Goal: Find specific page/section: Find specific page/section

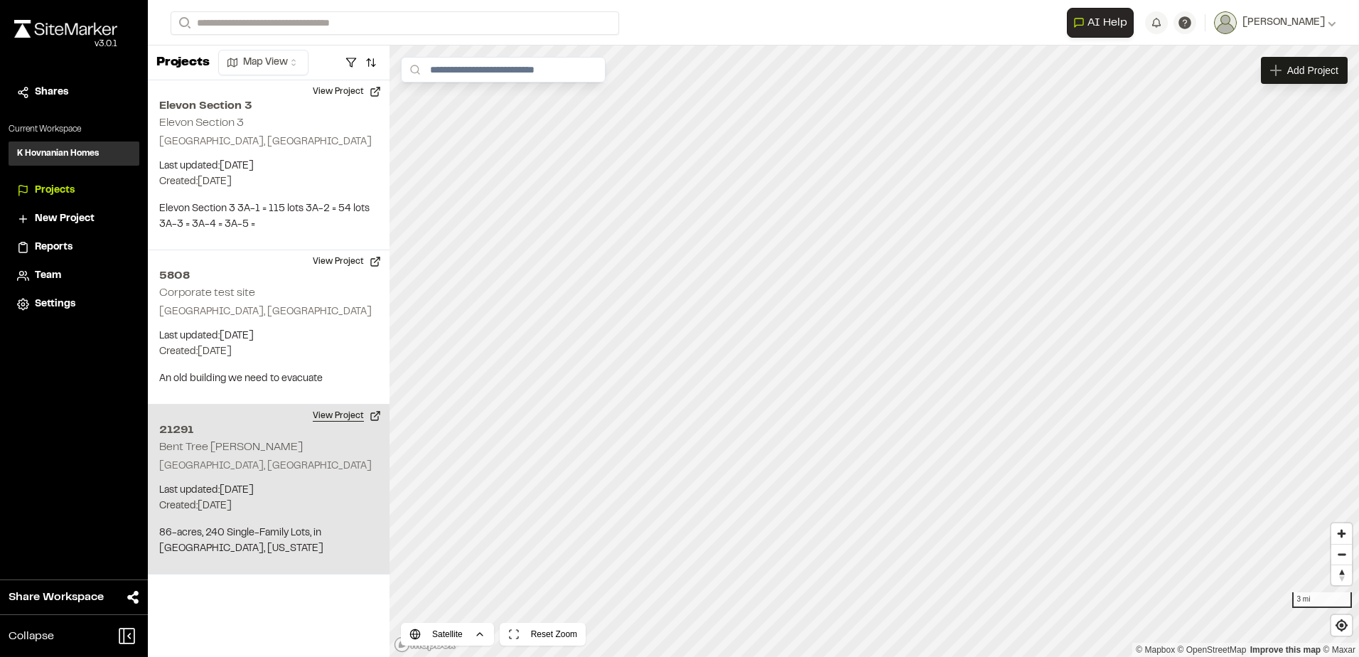
click at [369, 415] on button "View Project" at bounding box center [346, 415] width 85 height 23
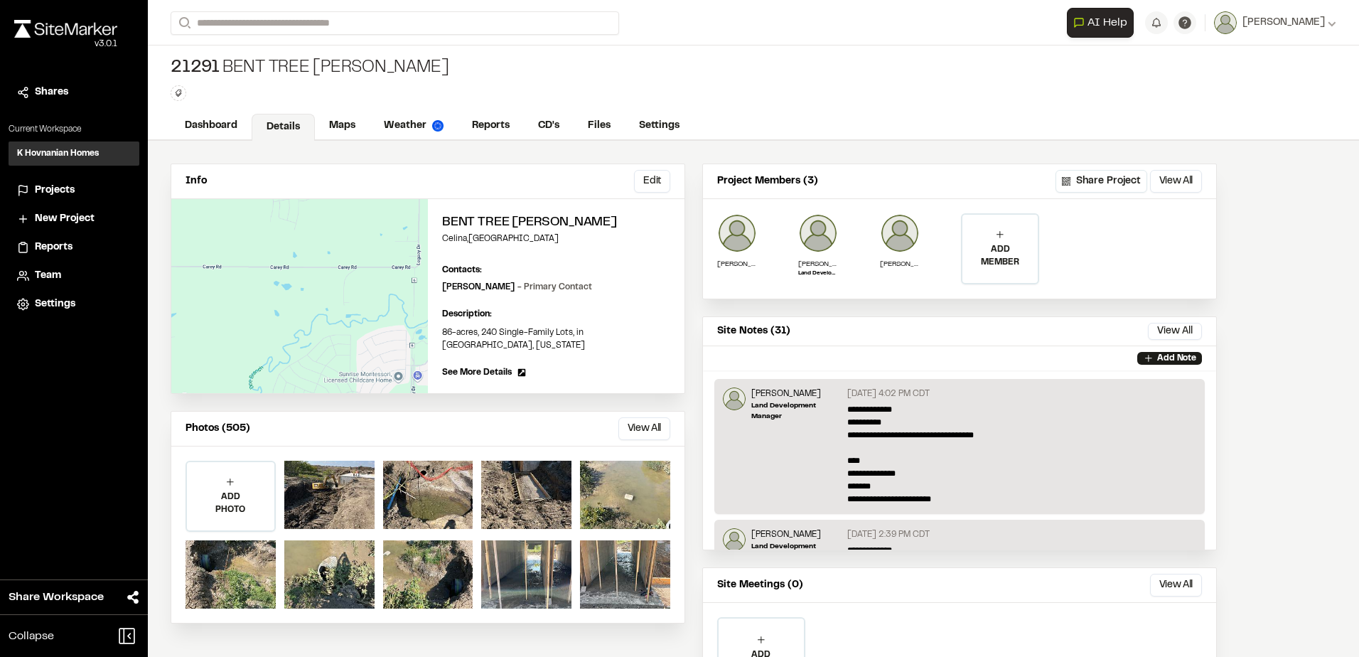
click at [649, 417] on button "View All" at bounding box center [644, 428] width 52 height 23
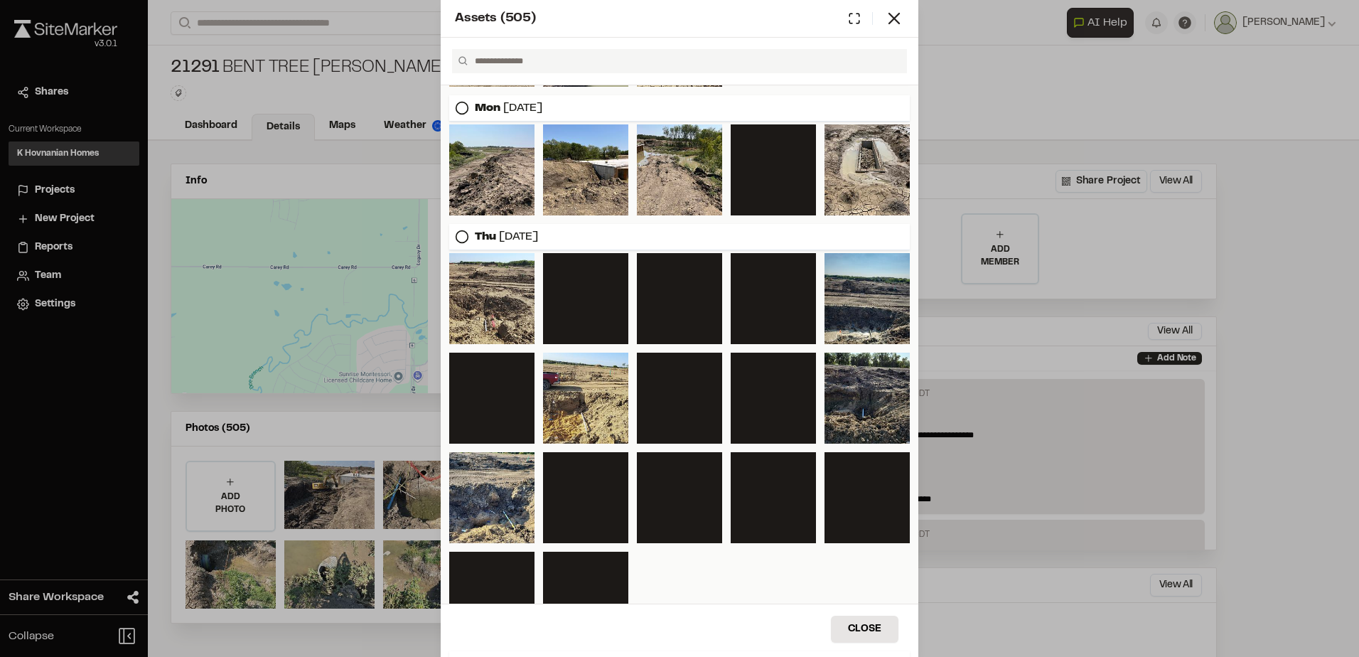
scroll to position [651, 0]
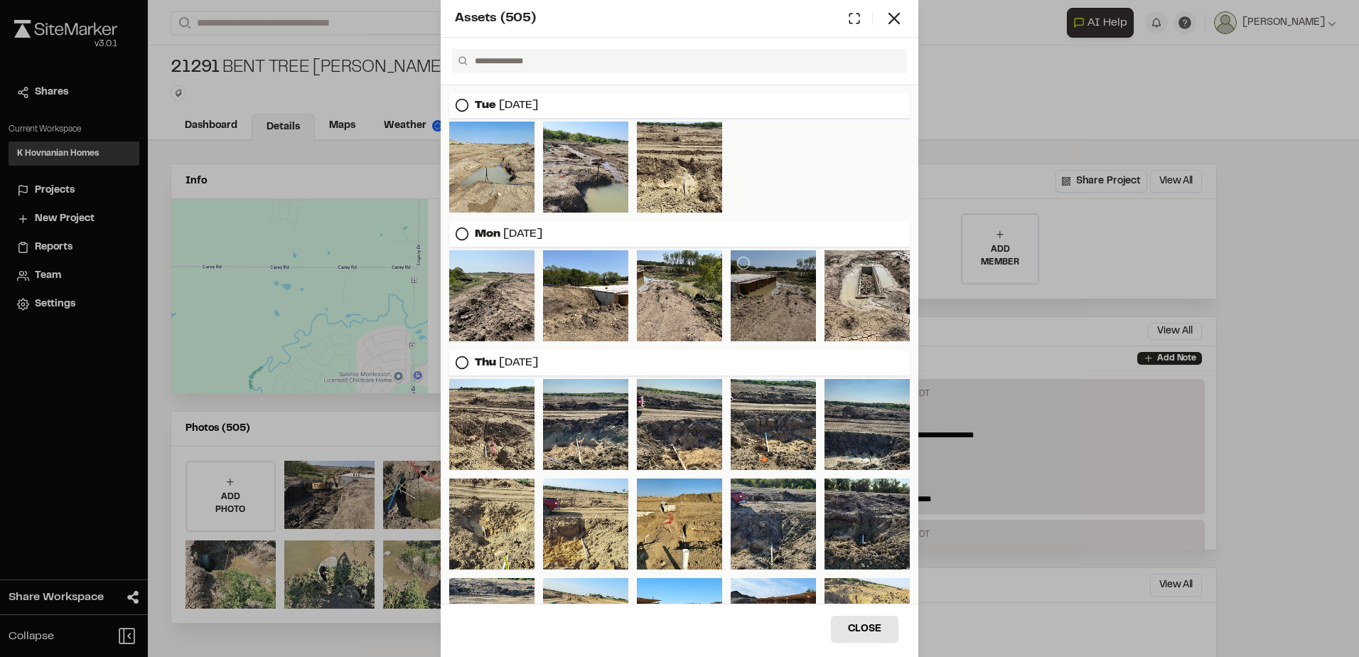
click at [753, 287] on div at bounding box center [773, 295] width 85 height 91
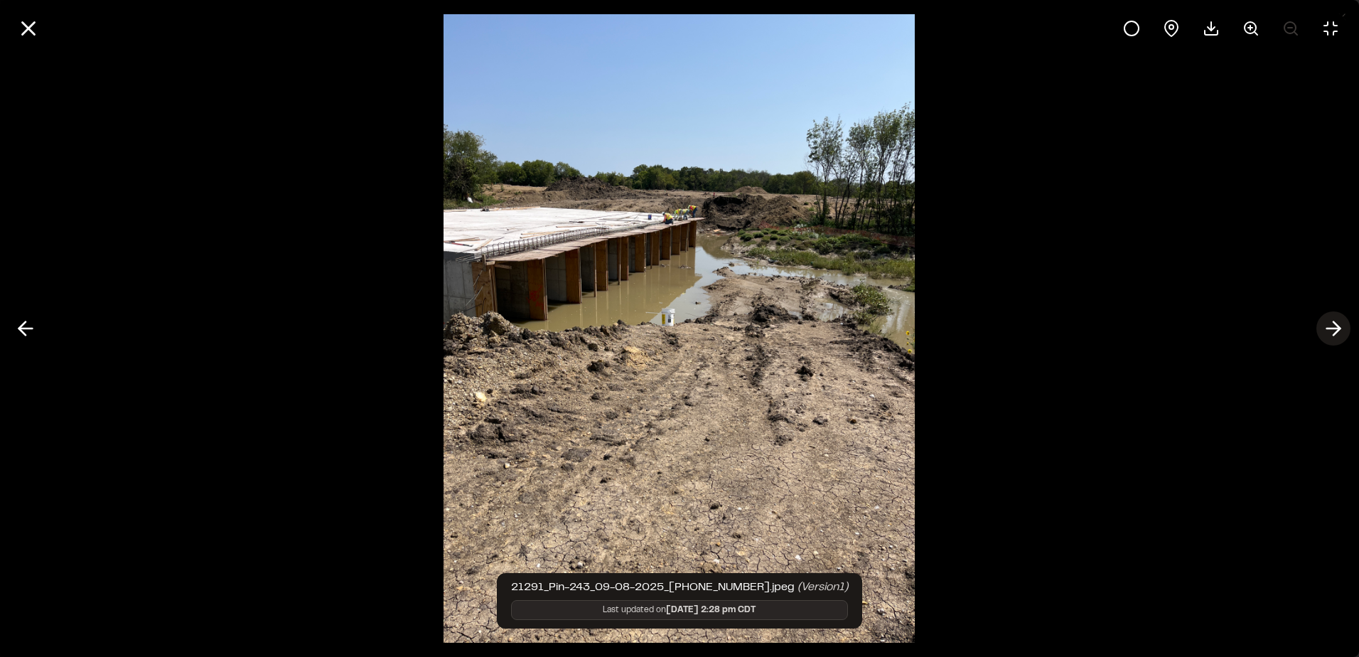
click at [1339, 322] on icon at bounding box center [1333, 328] width 23 height 24
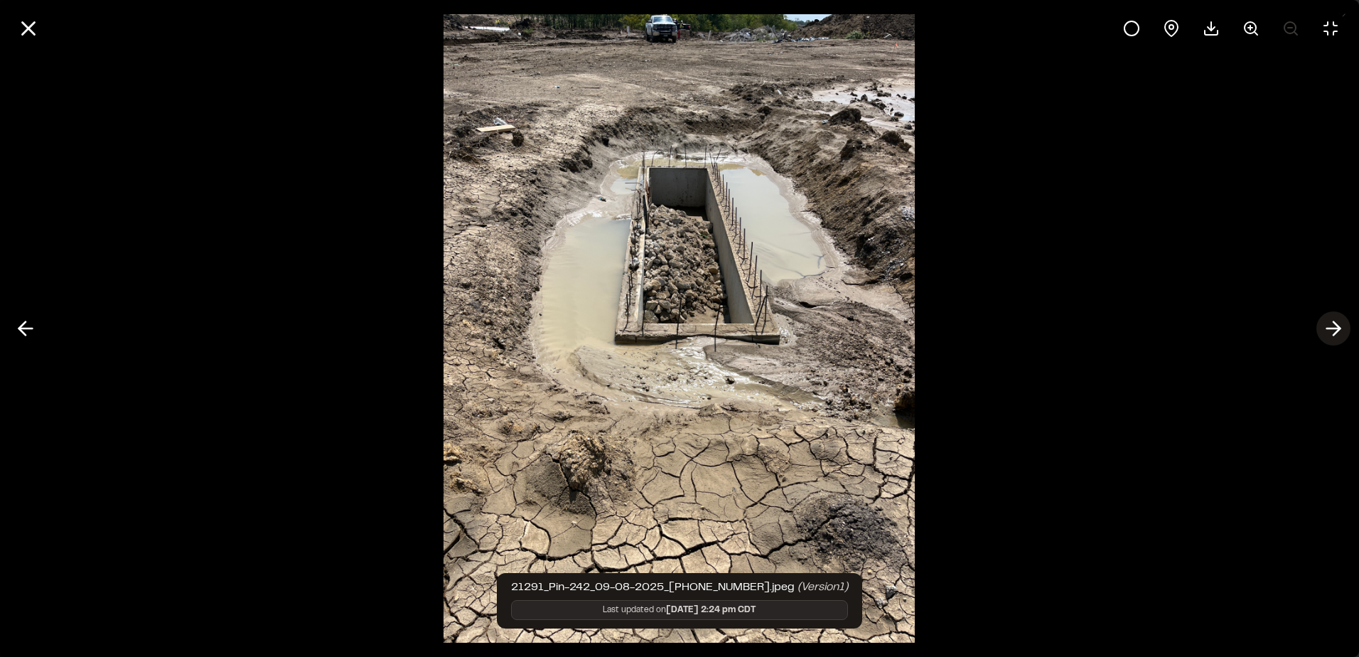
click at [1333, 326] on icon at bounding box center [1333, 328] width 23 height 24
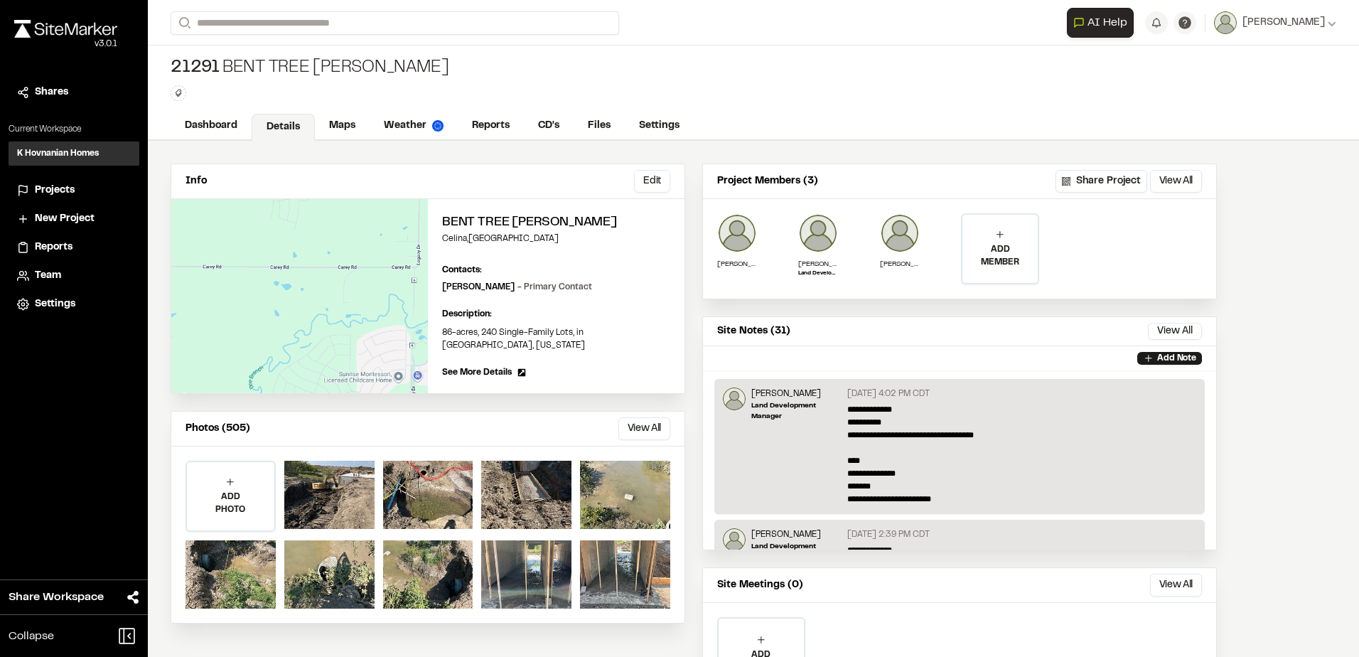
click at [662, 417] on button "View All" at bounding box center [644, 428] width 52 height 23
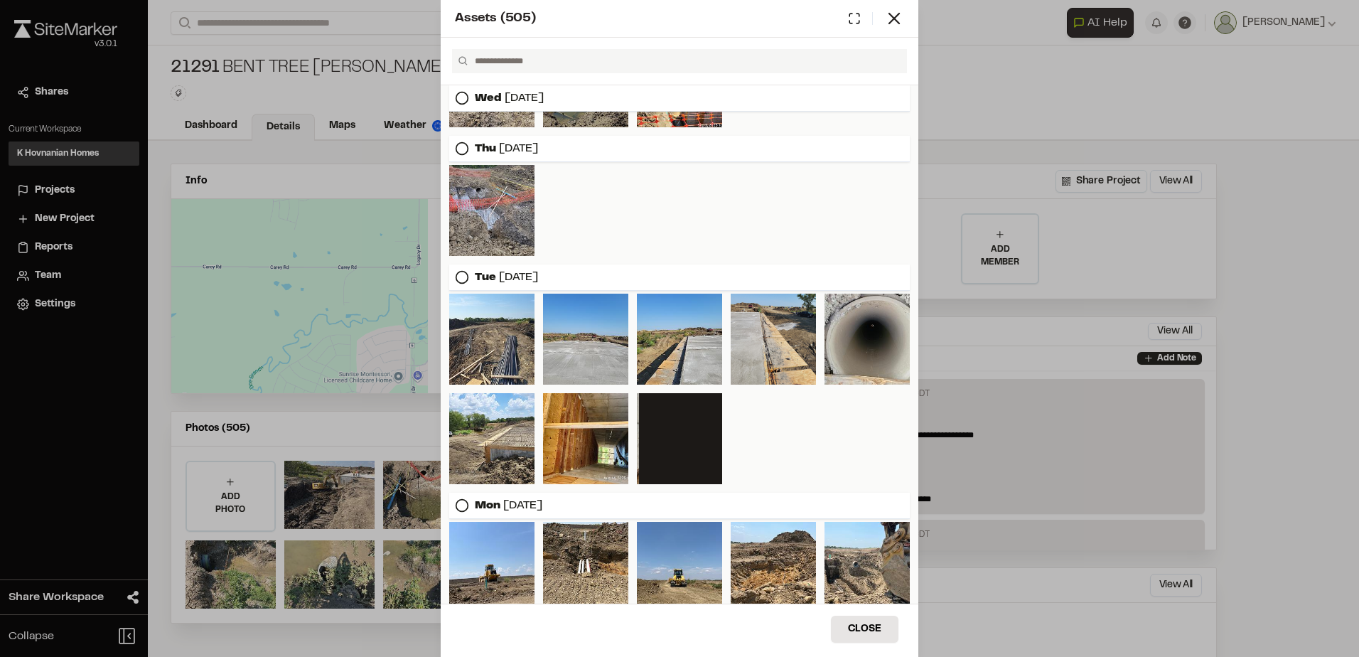
scroll to position [1291, 0]
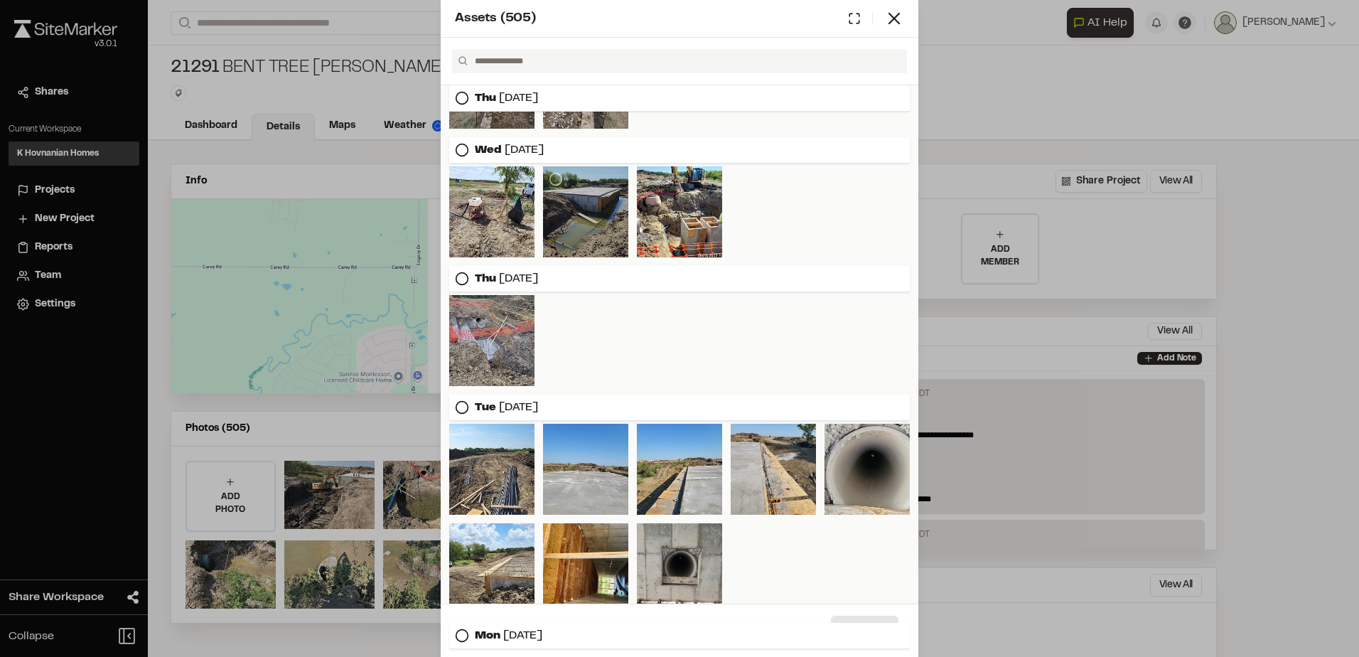
click at [609, 205] on div at bounding box center [585, 211] width 85 height 91
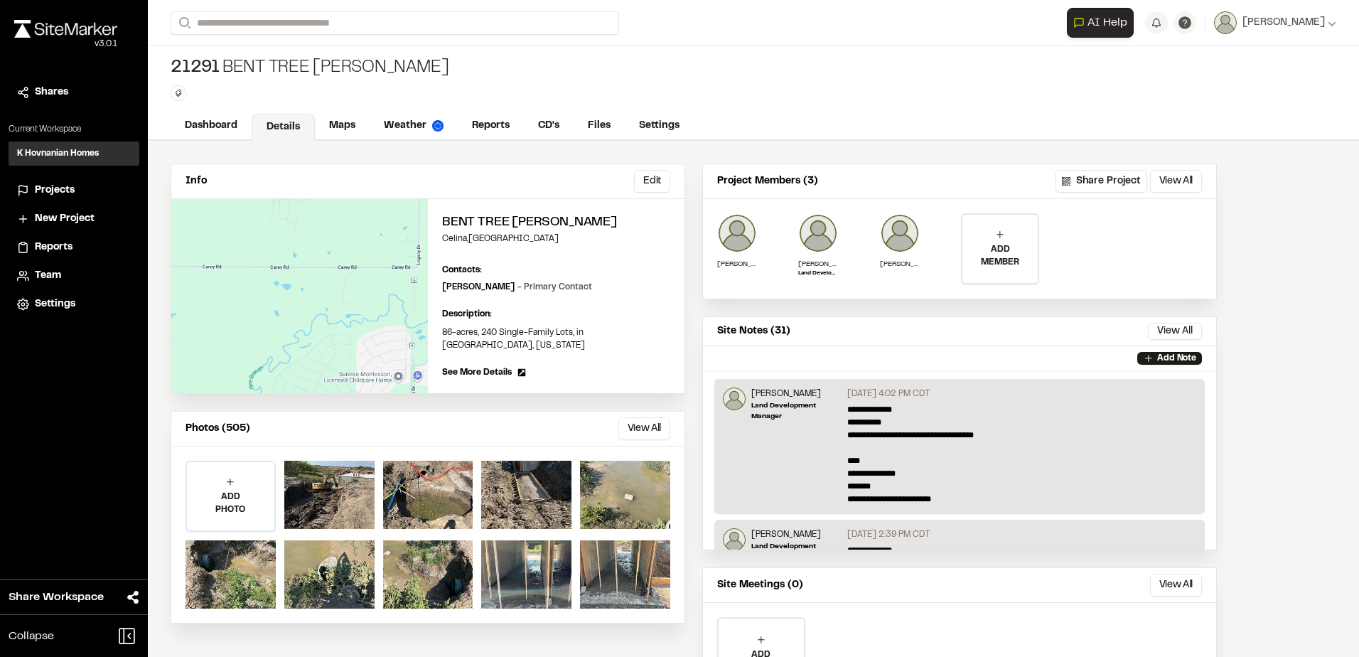
click at [647, 417] on button "View All" at bounding box center [644, 428] width 52 height 23
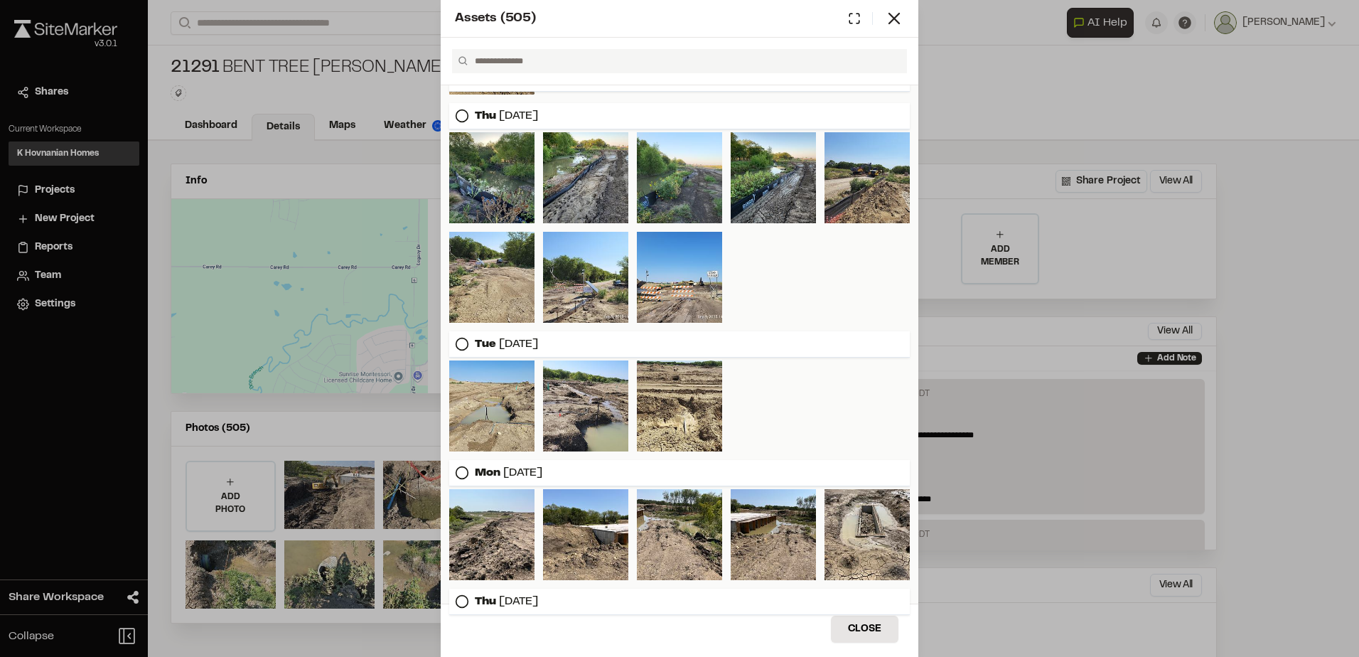
scroll to position [497, 0]
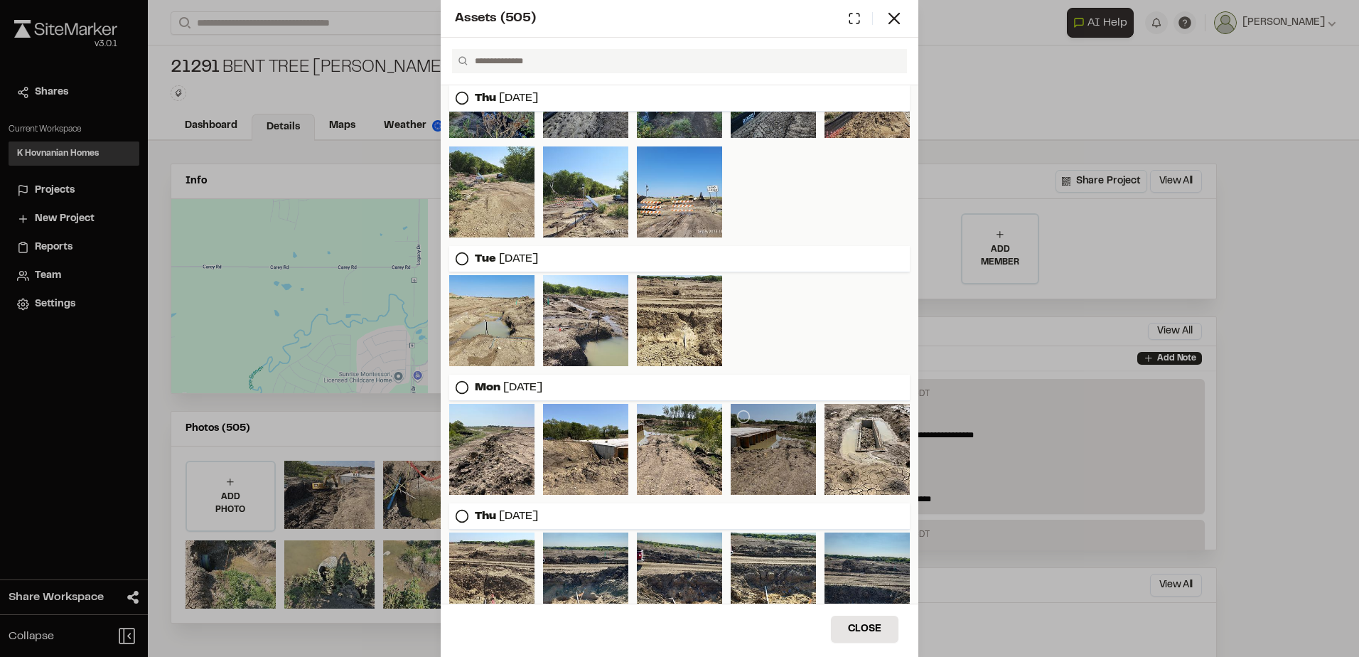
click at [780, 436] on div at bounding box center [773, 449] width 85 height 91
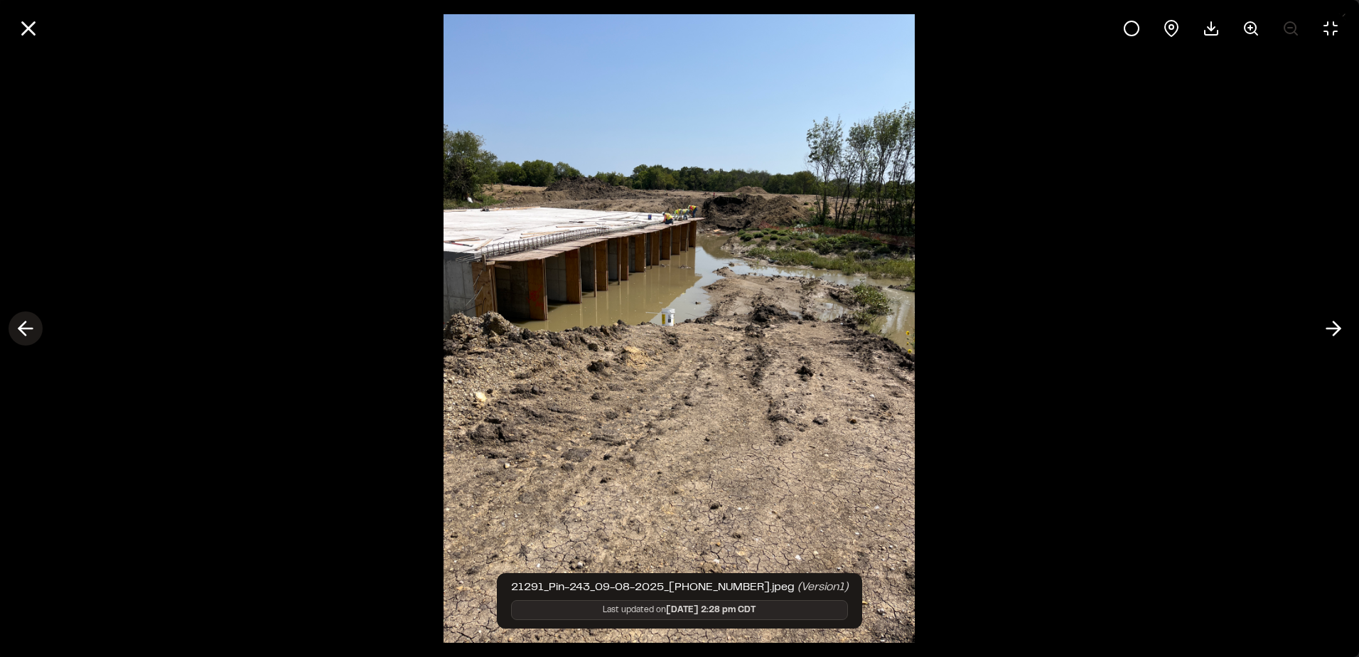
click at [23, 326] on icon at bounding box center [25, 328] width 23 height 24
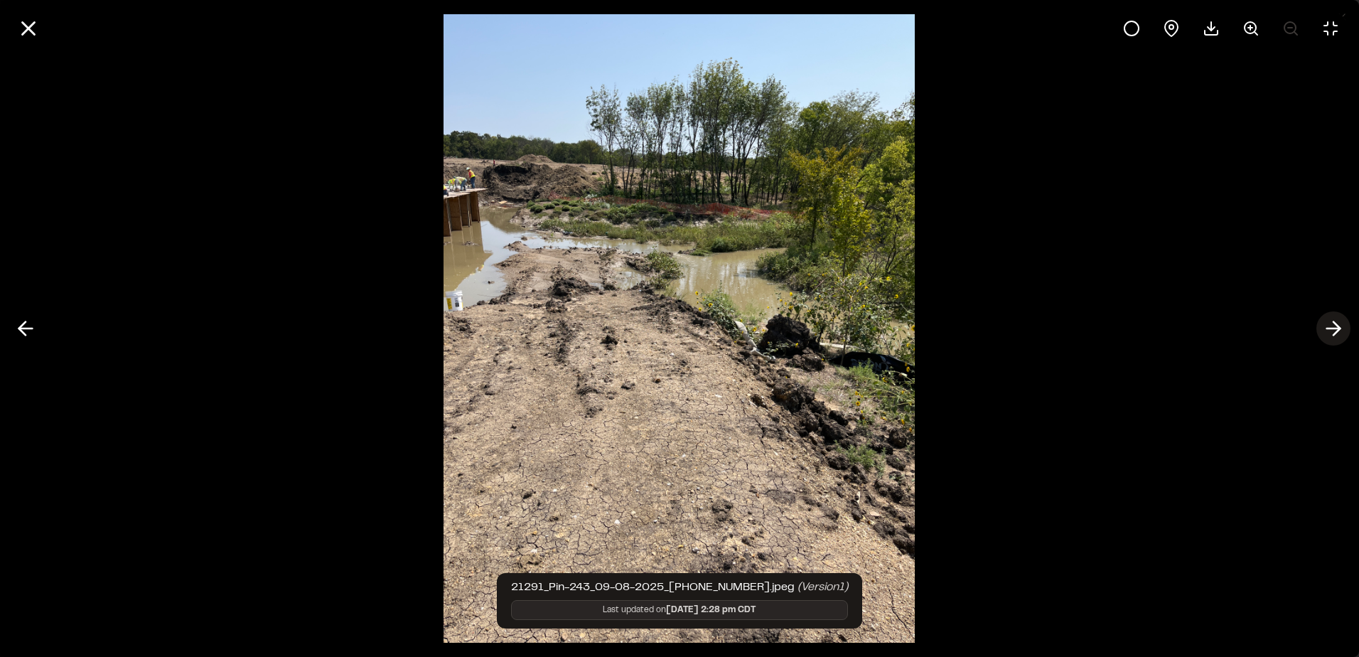
click at [1338, 326] on polyline at bounding box center [1336, 329] width 6 height 14
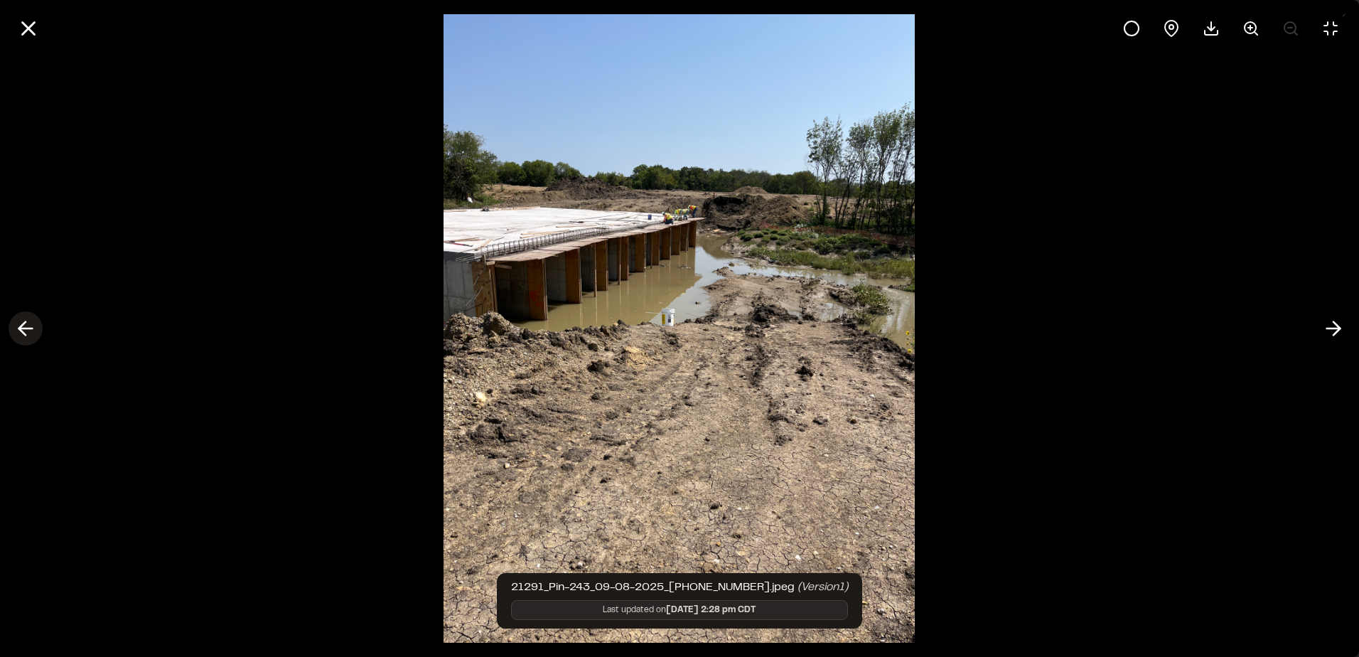
click at [14, 323] on button at bounding box center [26, 328] width 34 height 34
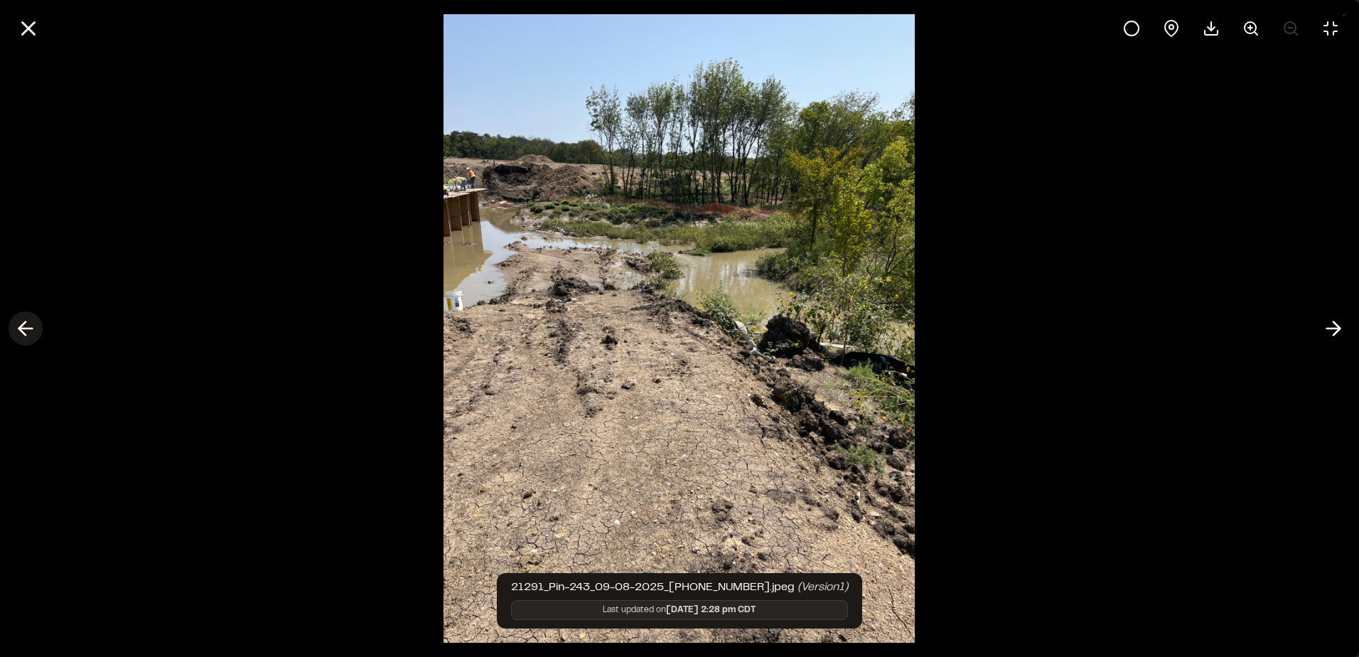
click at [14, 323] on button at bounding box center [26, 328] width 34 height 34
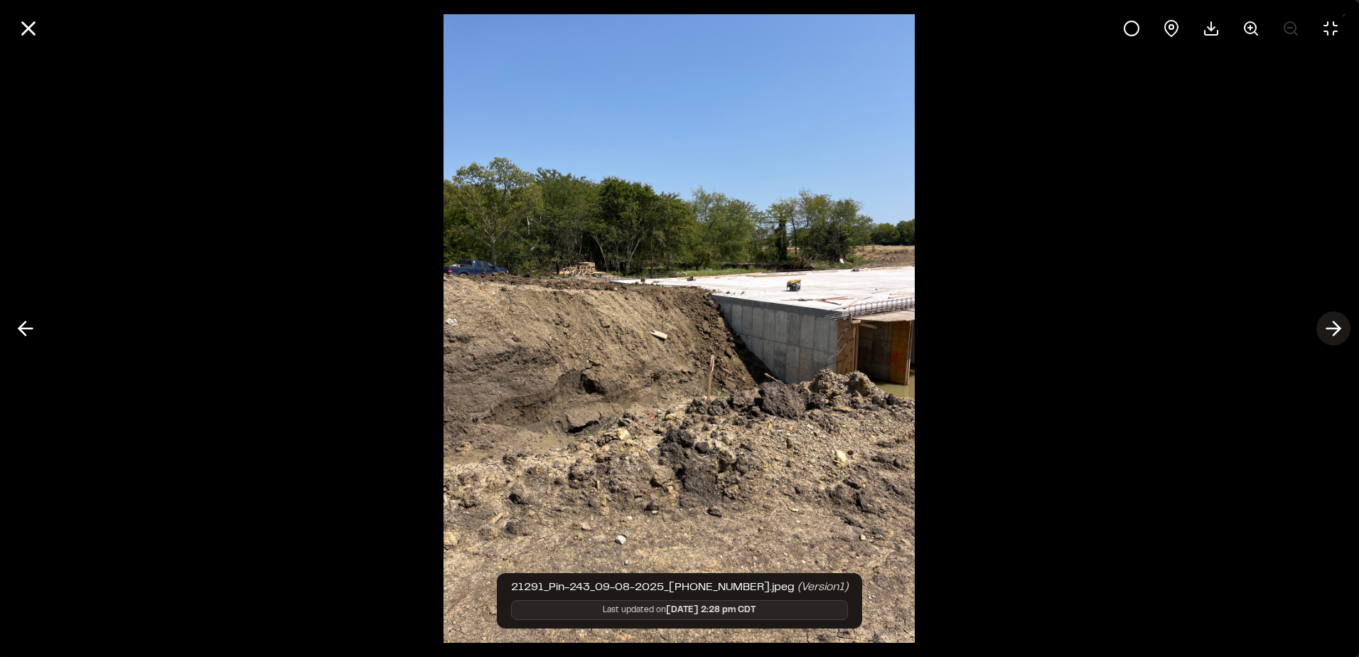
click at [1340, 330] on icon at bounding box center [1333, 328] width 23 height 24
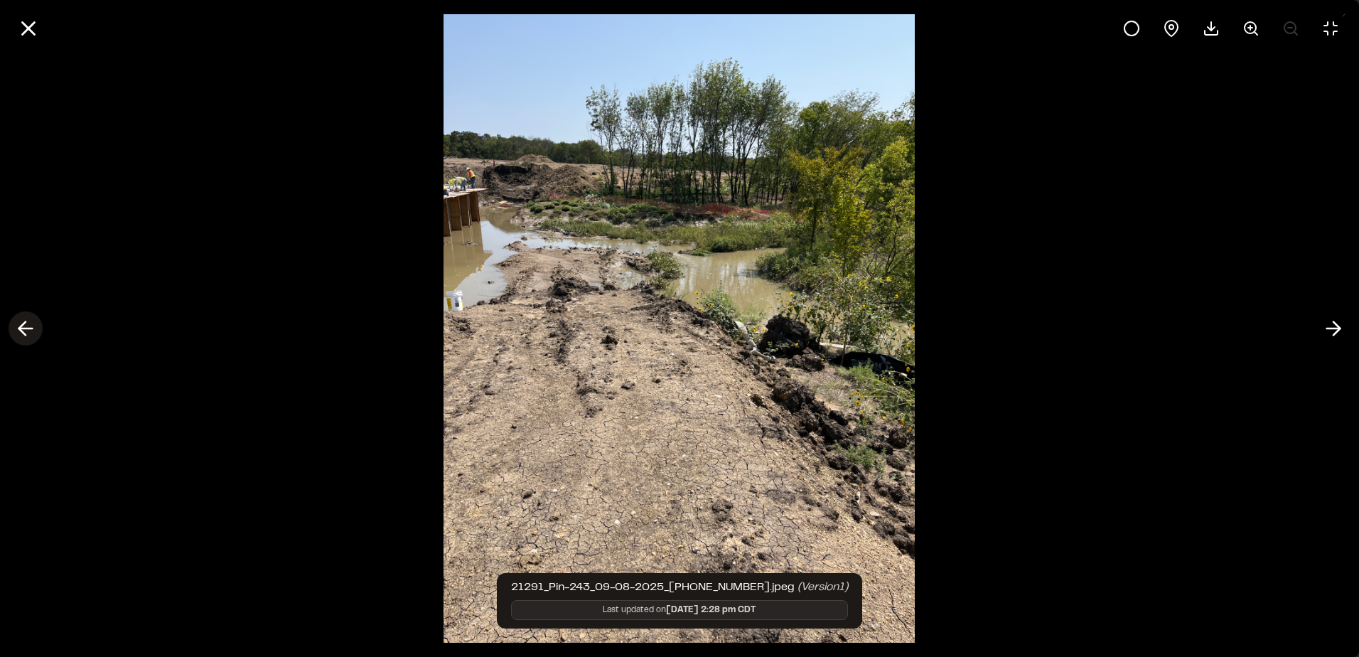
click at [40, 326] on button at bounding box center [26, 328] width 34 height 34
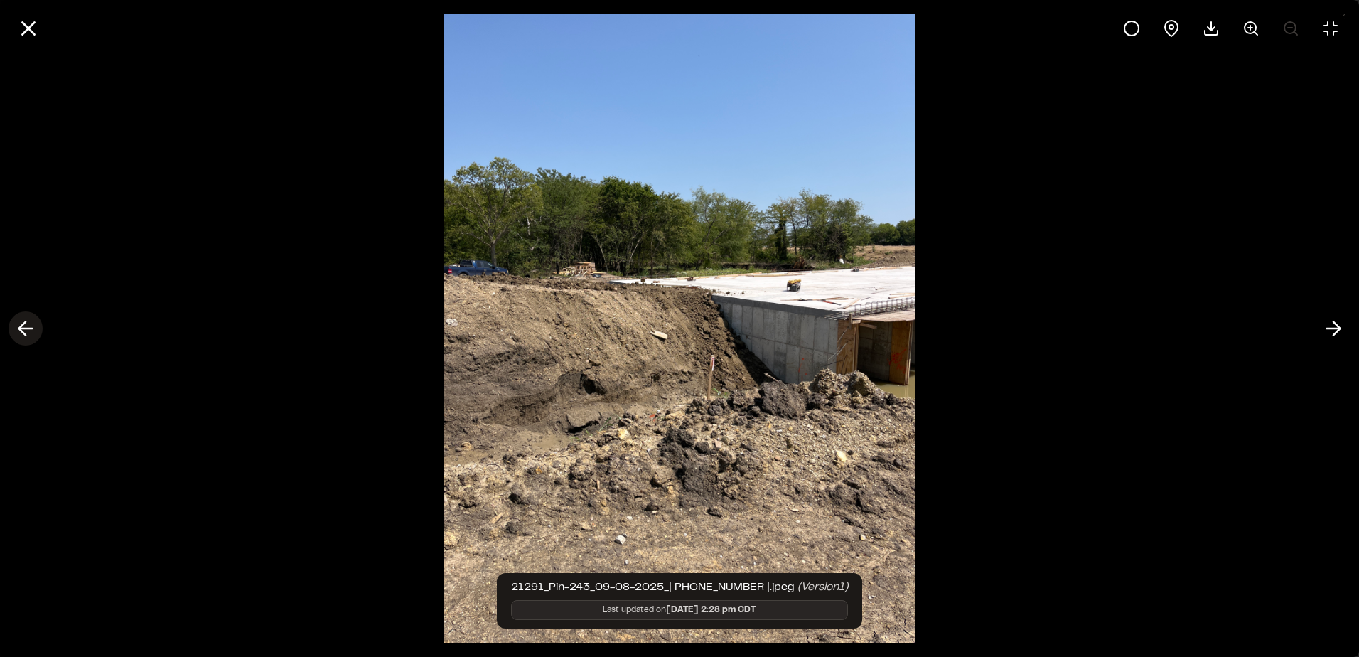
click at [29, 327] on icon at bounding box center [25, 328] width 23 height 24
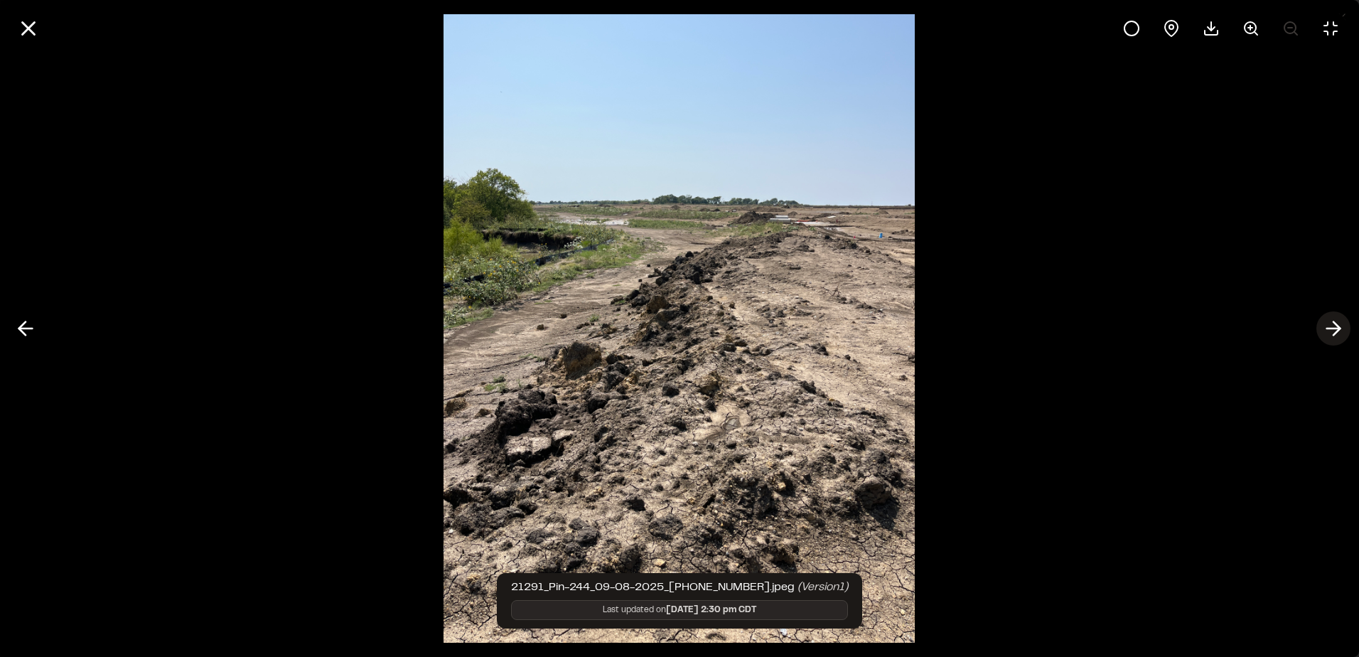
click at [1333, 330] on icon at bounding box center [1333, 328] width 23 height 24
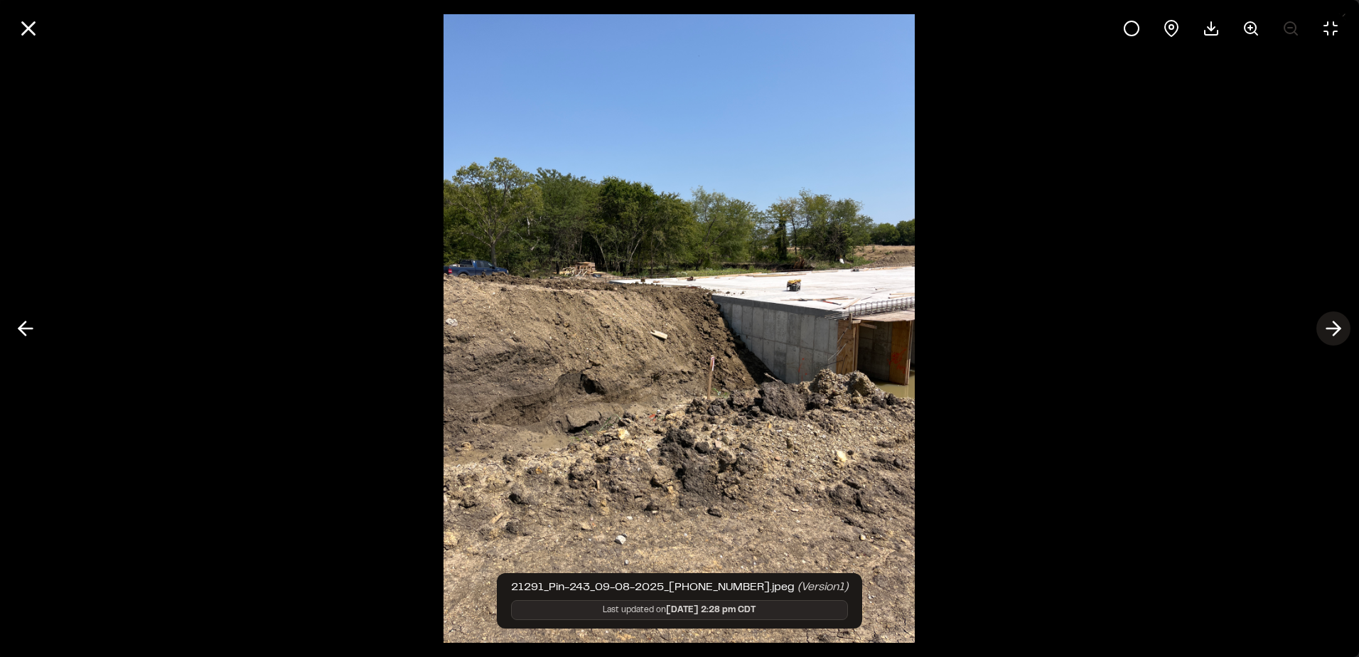
click at [1333, 330] on icon at bounding box center [1333, 328] width 23 height 24
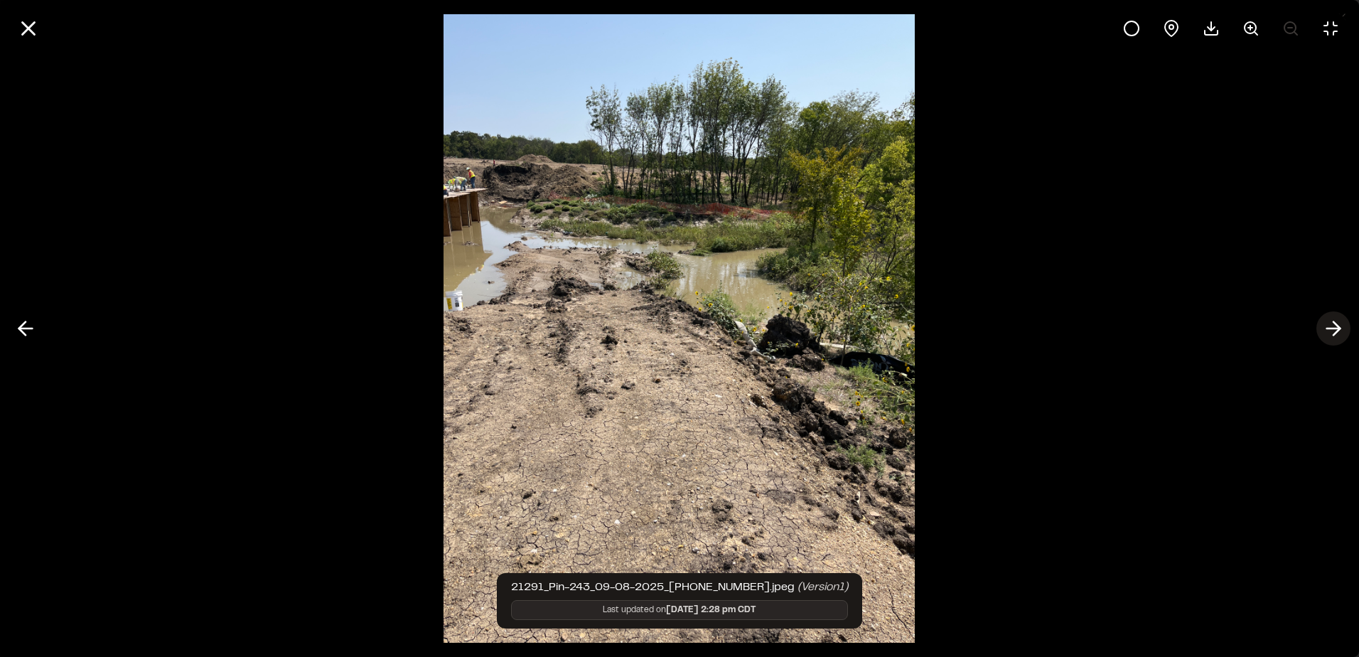
click at [1333, 330] on icon at bounding box center [1333, 328] width 23 height 24
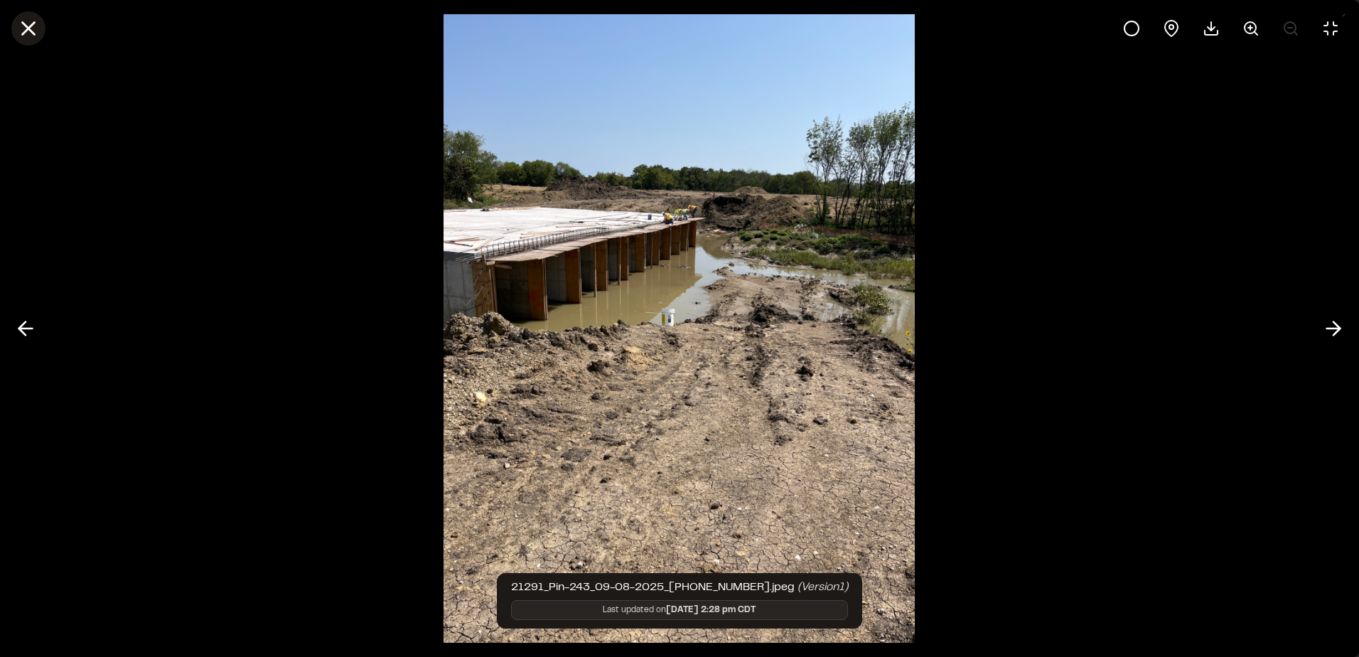
click at [39, 32] on icon at bounding box center [28, 28] width 24 height 24
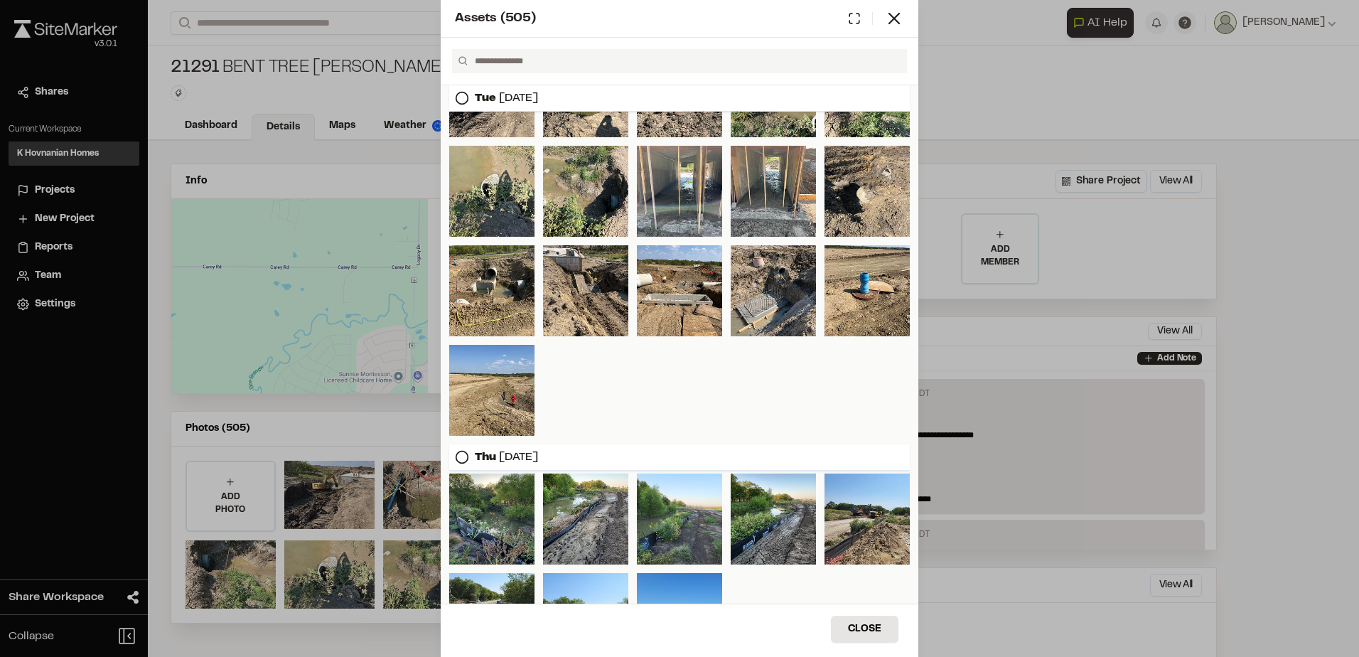
scroll to position [0, 0]
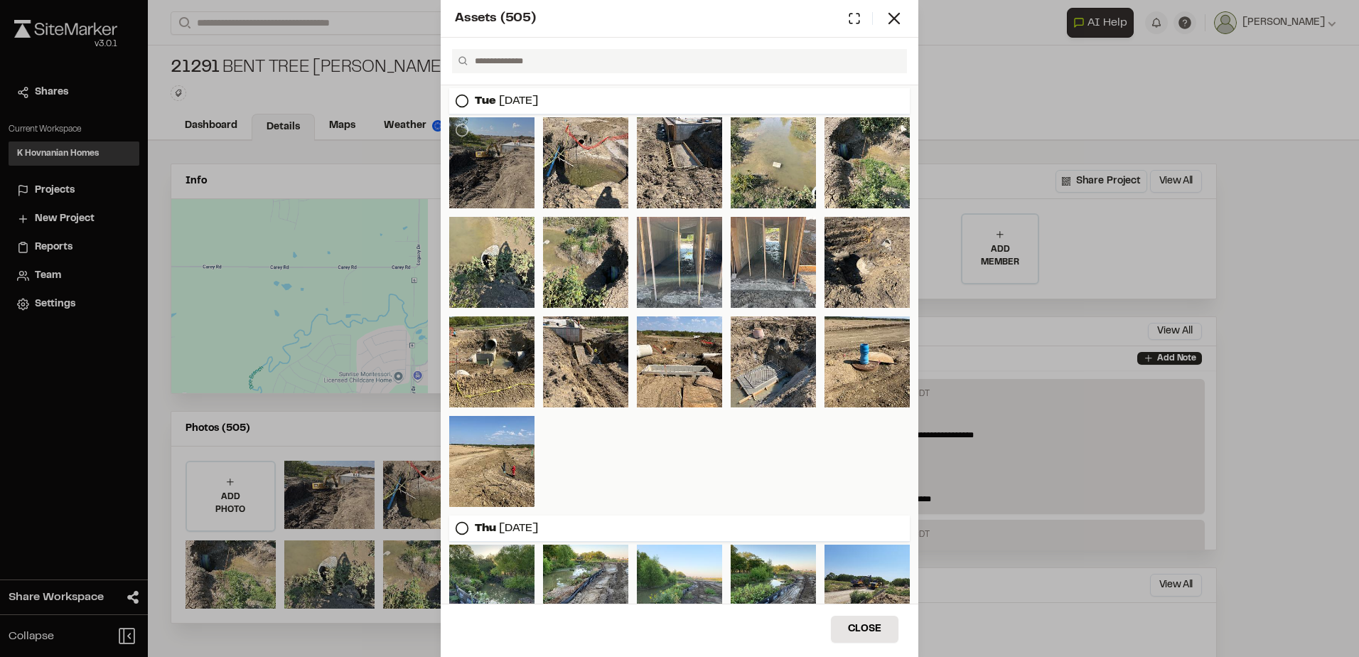
click at [504, 173] on div at bounding box center [491, 162] width 85 height 91
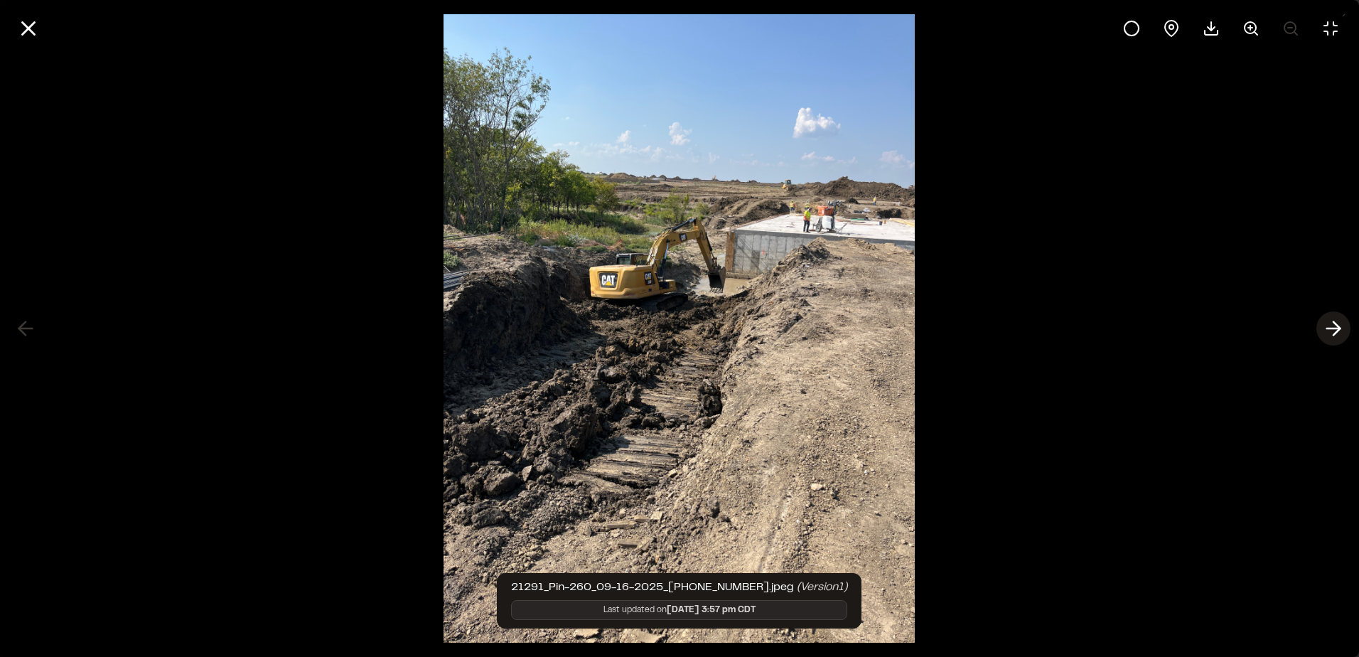
click at [1341, 330] on icon at bounding box center [1333, 328] width 23 height 24
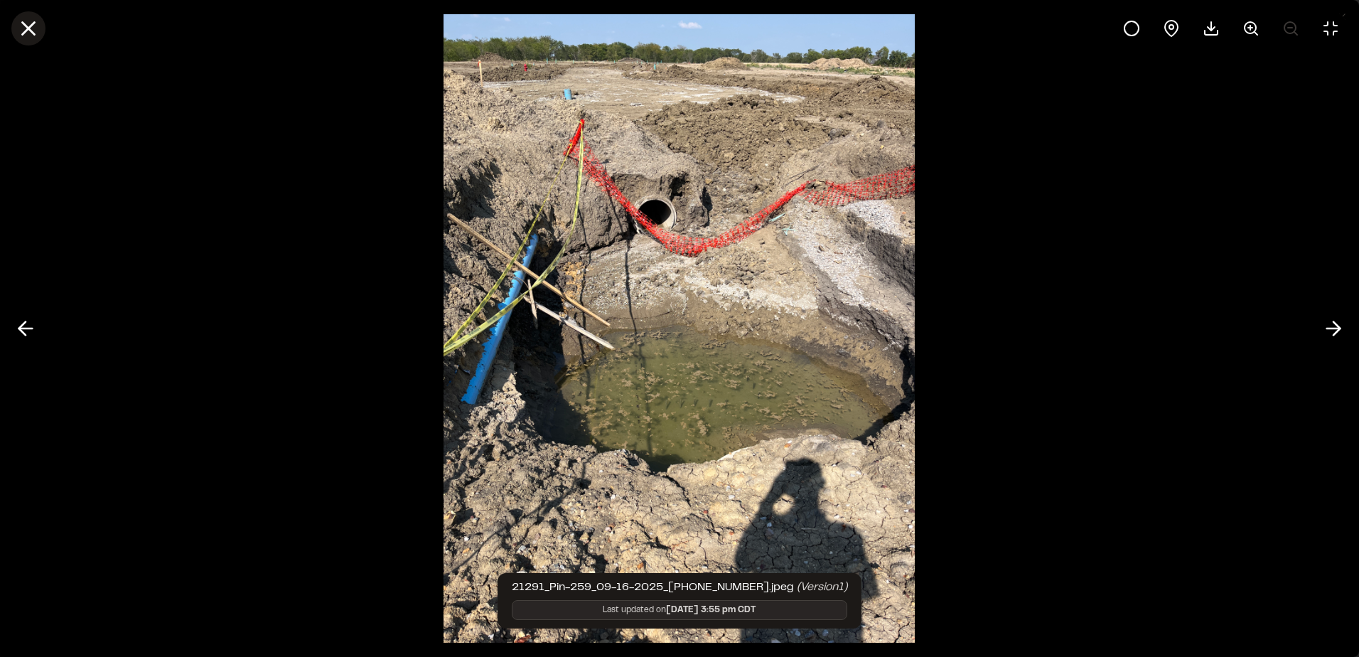
click at [25, 26] on line at bounding box center [29, 29] width 12 height 12
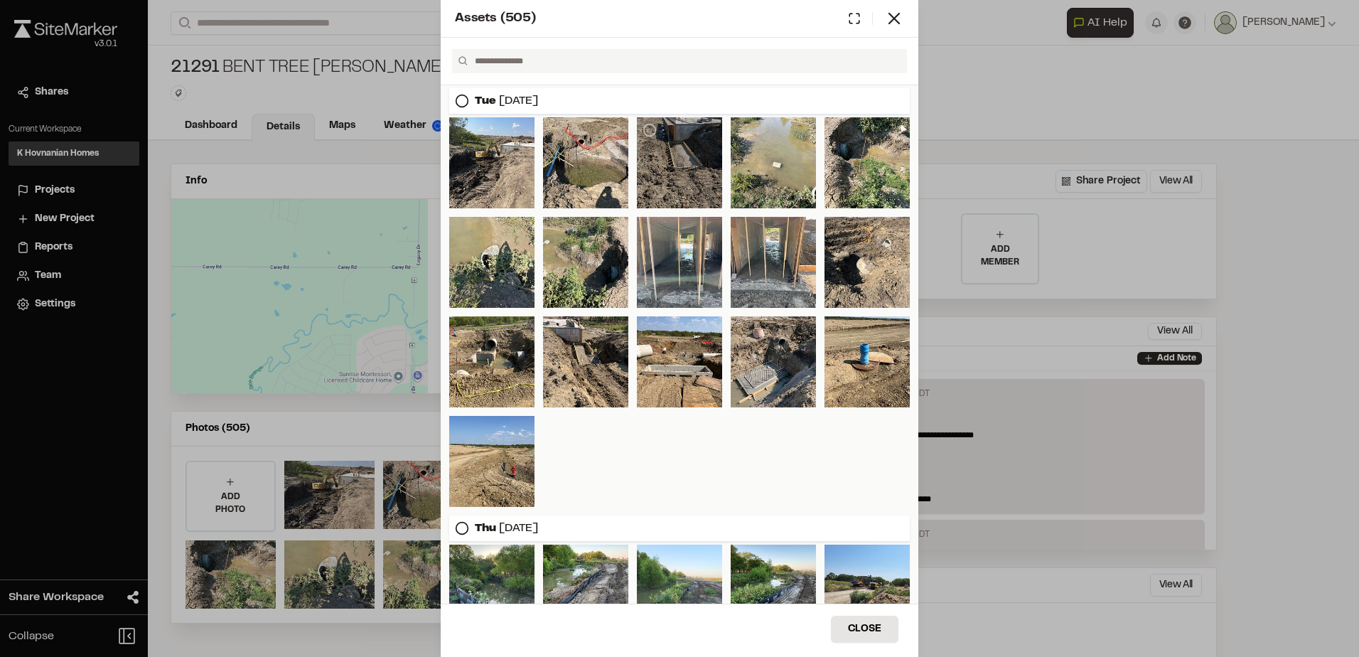
click at [711, 171] on div at bounding box center [679, 162] width 85 height 91
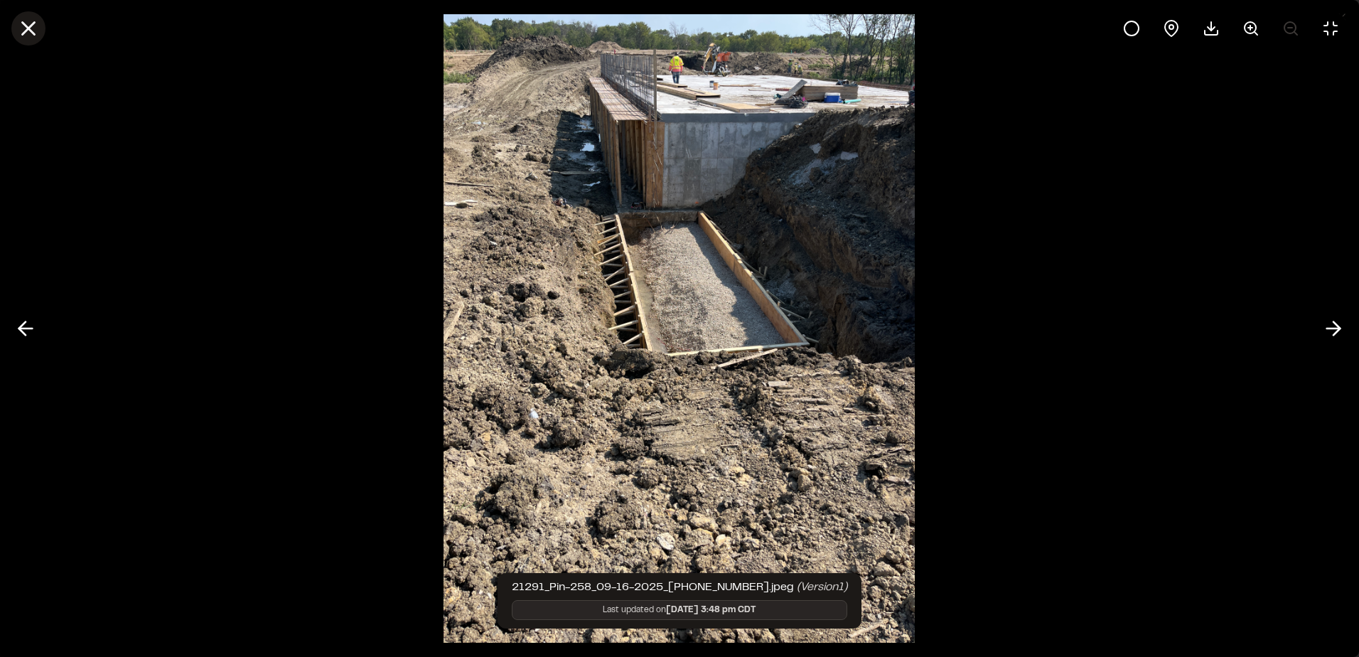
click at [39, 25] on icon at bounding box center [28, 28] width 24 height 24
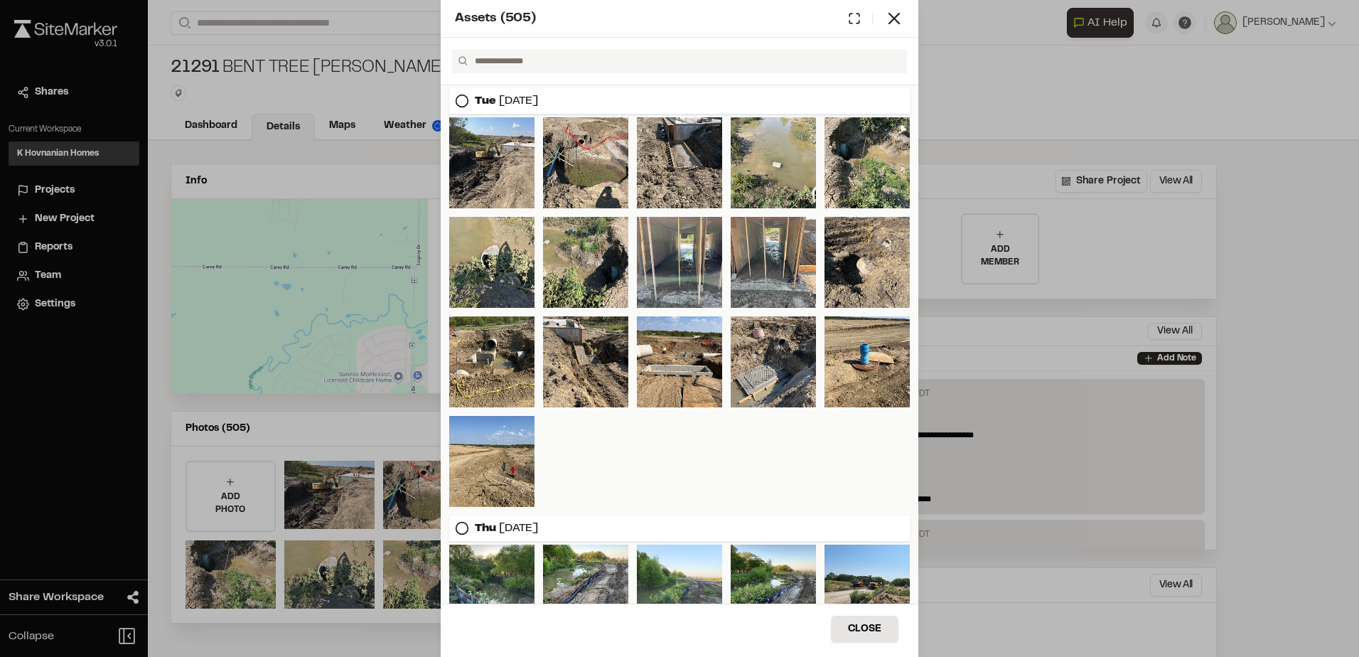
click at [910, 17] on div "Assets ( 505 )" at bounding box center [680, 19] width 478 height 38
click at [338, 132] on div "Assets ( 505 ) [DATE] [DATE] [DATE] [DATE] [DATE] [DATE] [DATE] [DATE] Close Se…" at bounding box center [679, 328] width 1359 height 657
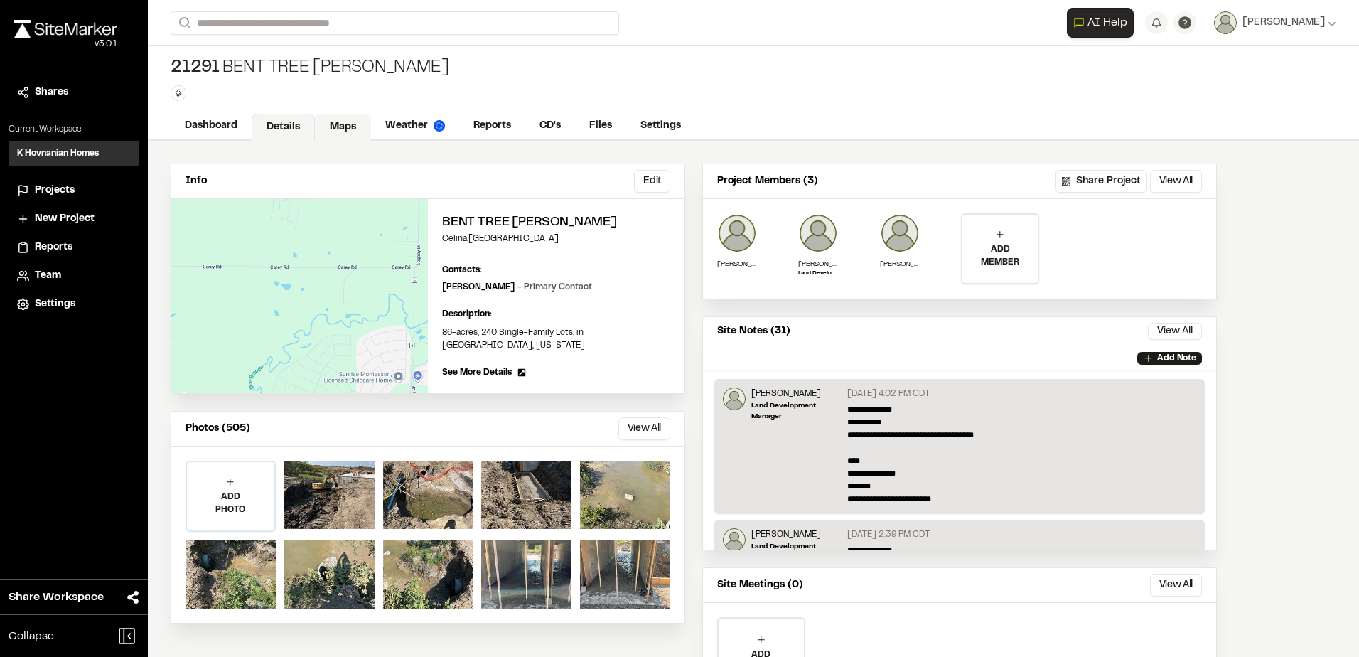
click at [350, 127] on link "Maps" at bounding box center [343, 127] width 56 height 27
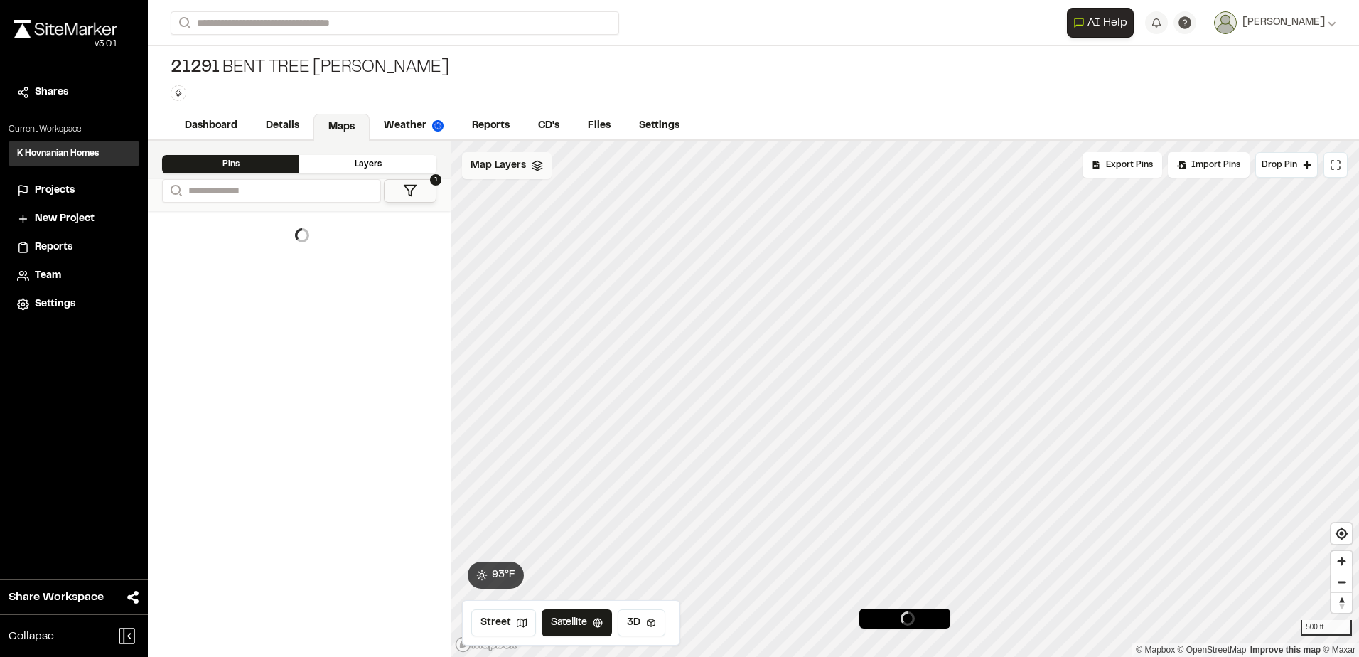
click at [537, 169] on polyline at bounding box center [536, 169] width 9 height 2
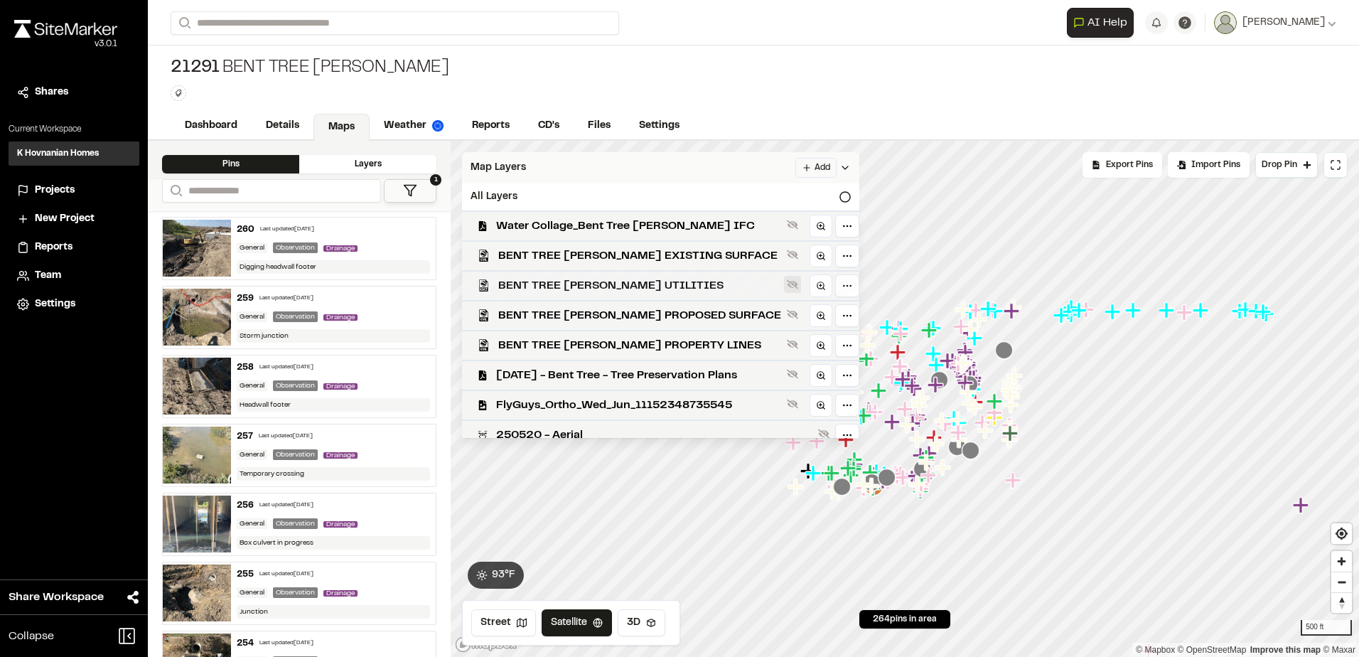
click at [787, 285] on icon at bounding box center [792, 284] width 11 height 9
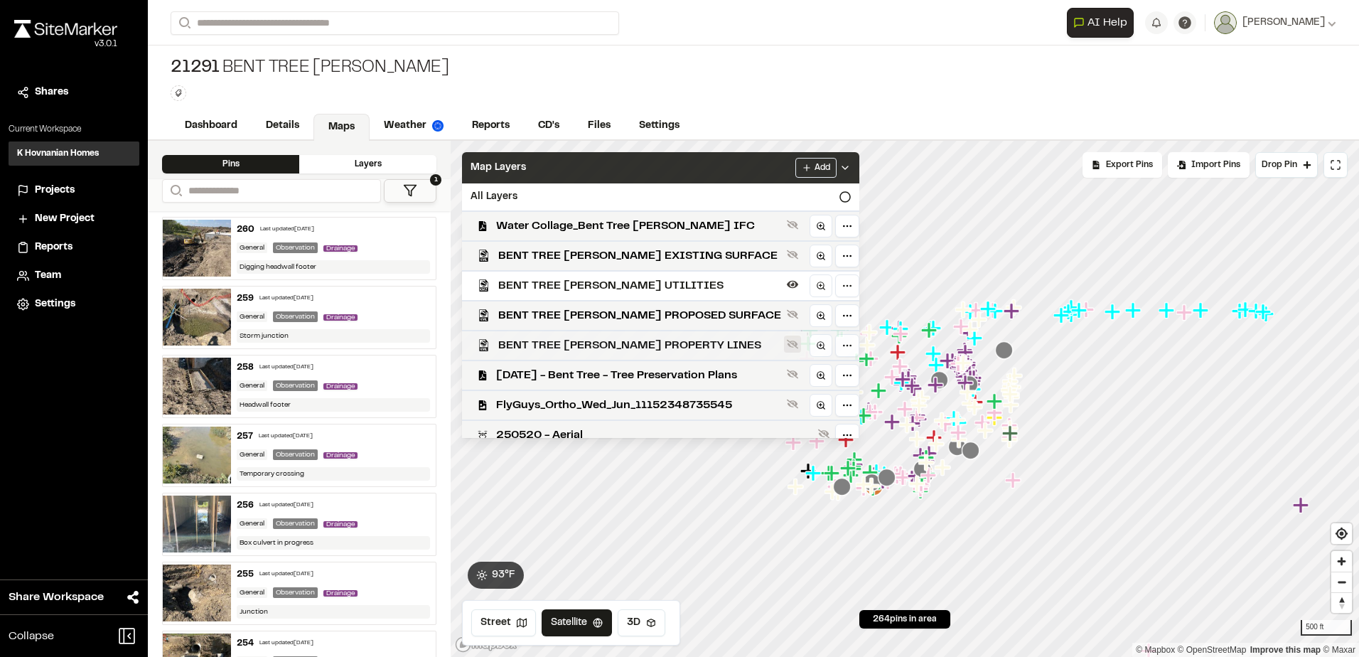
click at [784, 350] on button at bounding box center [792, 343] width 17 height 17
click at [841, 166] on icon at bounding box center [844, 167] width 11 height 11
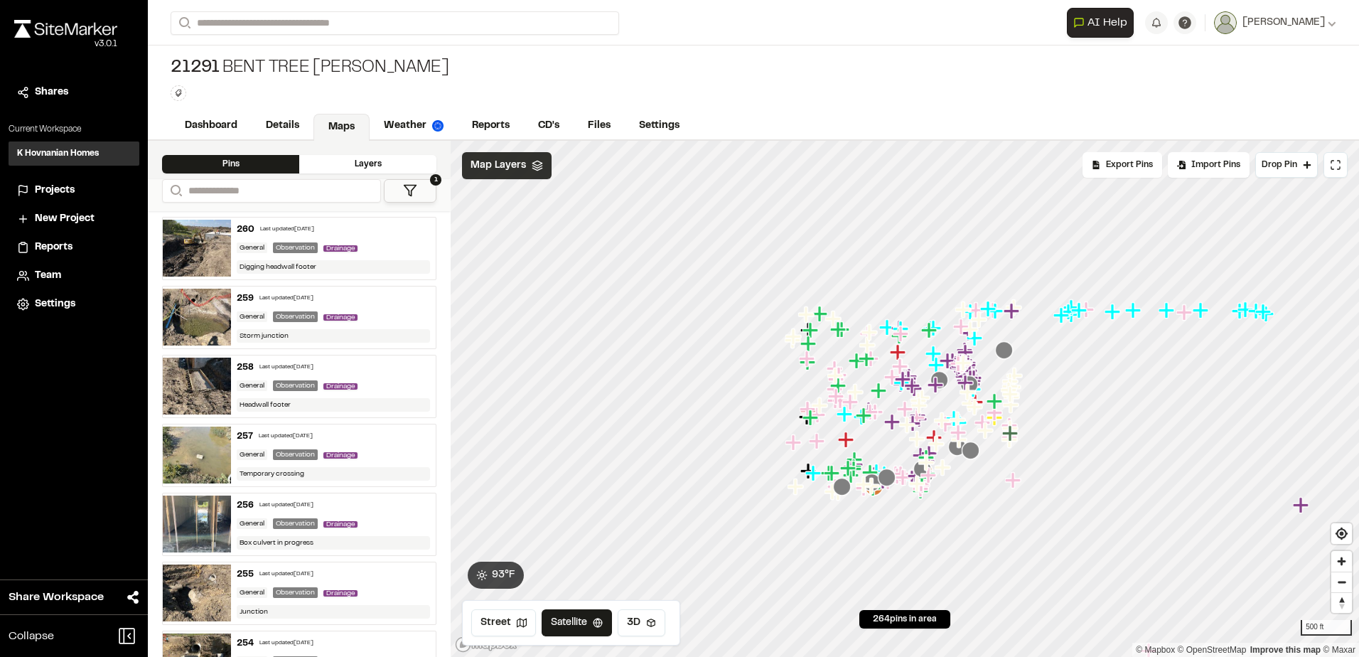
click at [419, 188] on button "1" at bounding box center [410, 190] width 53 height 23
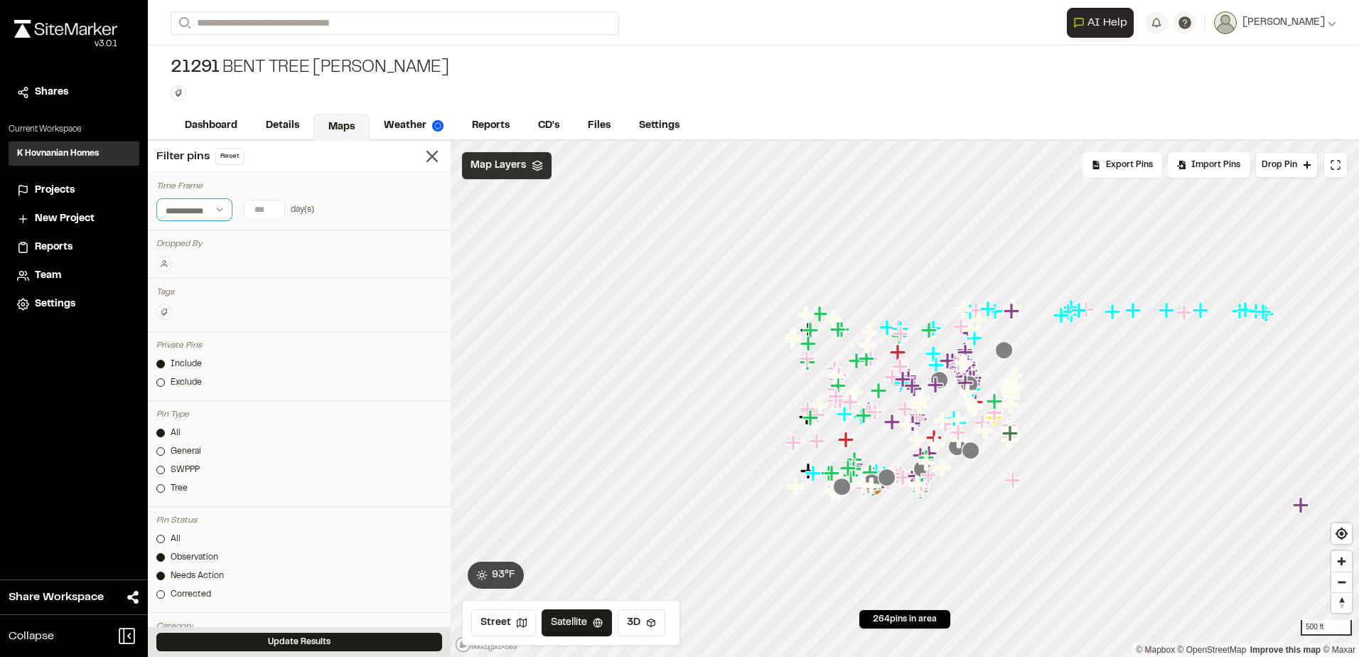
click at [213, 210] on select "**********" at bounding box center [194, 209] width 76 height 23
click at [272, 214] on input "*" at bounding box center [264, 209] width 40 height 18
click at [275, 201] on input "*" at bounding box center [264, 209] width 40 height 18
click at [275, 208] on input "*" at bounding box center [264, 209] width 40 height 18
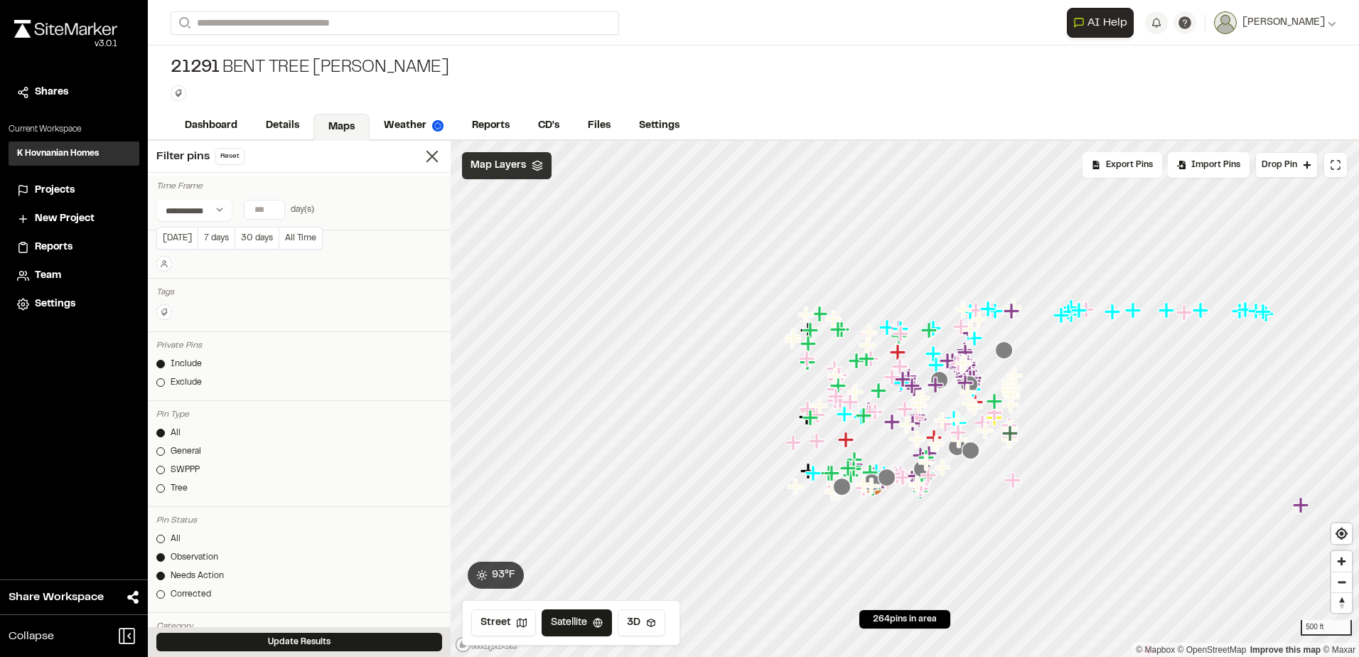
click at [271, 213] on input "*" at bounding box center [264, 209] width 40 height 18
click at [181, 235] on button "[DATE]" at bounding box center [176, 238] width 41 height 23
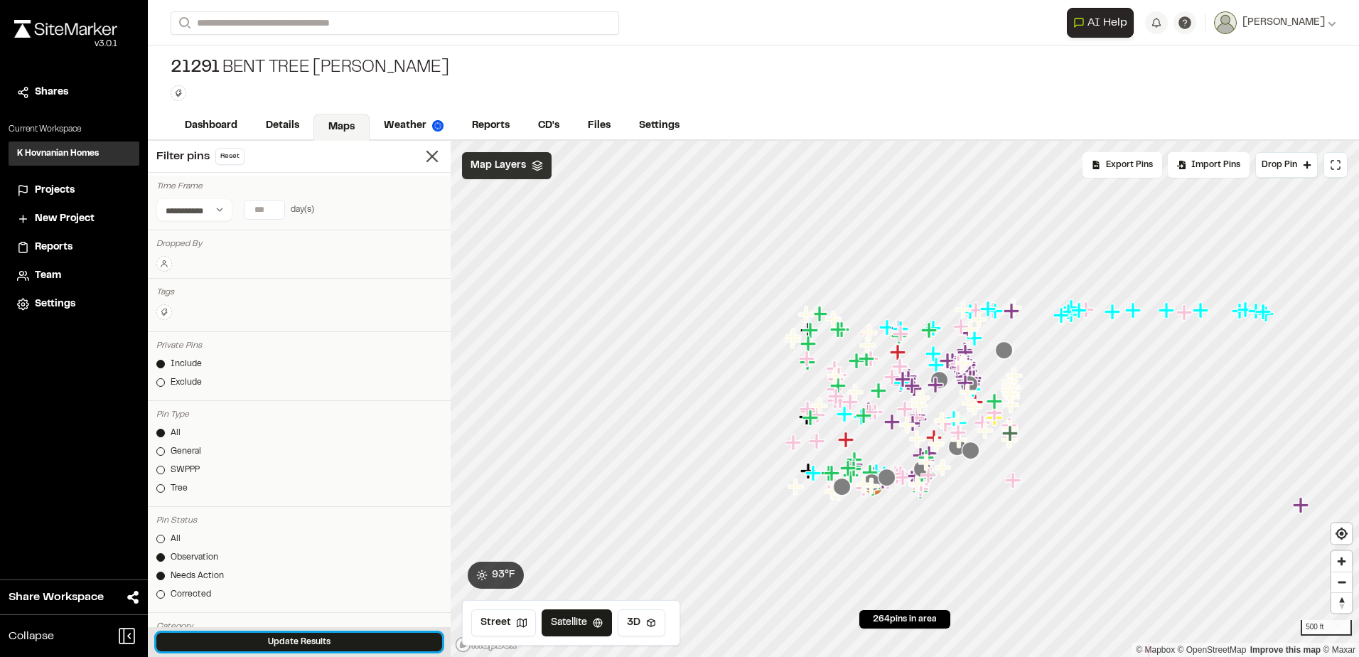
click at [335, 635] on button "Update Results" at bounding box center [299, 642] width 286 height 18
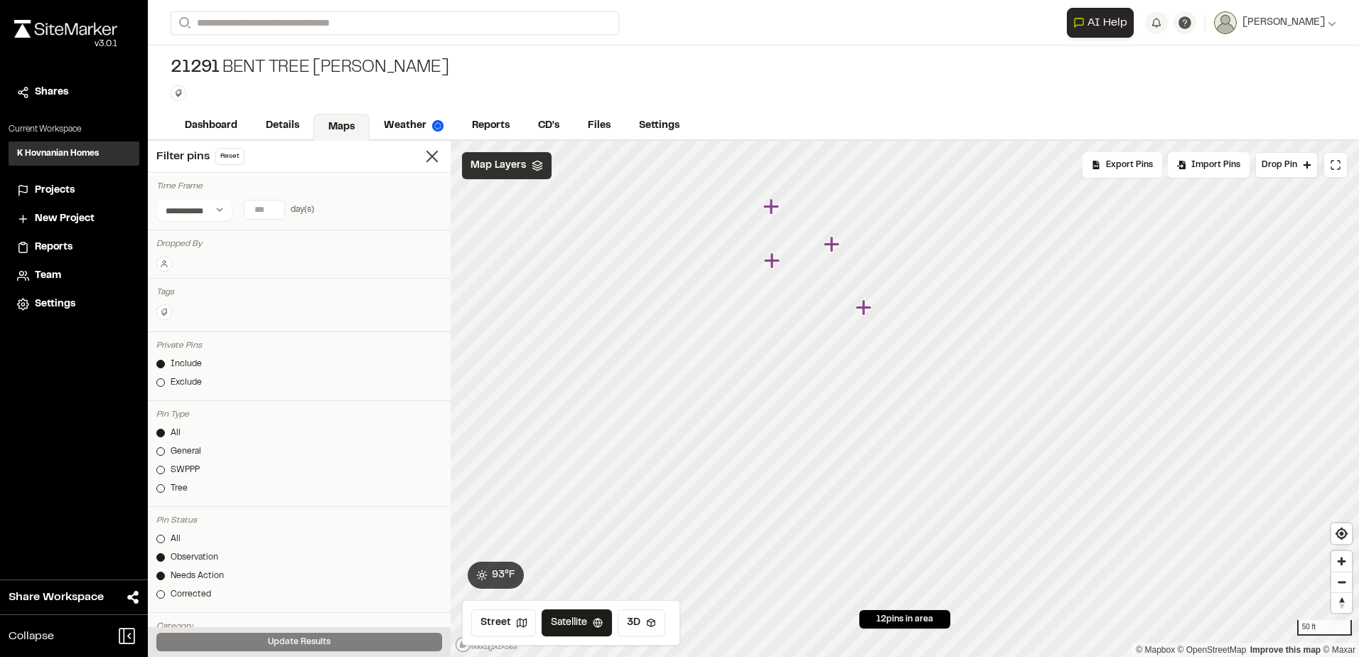
click at [863, 308] on icon "Map marker" at bounding box center [864, 307] width 16 height 16
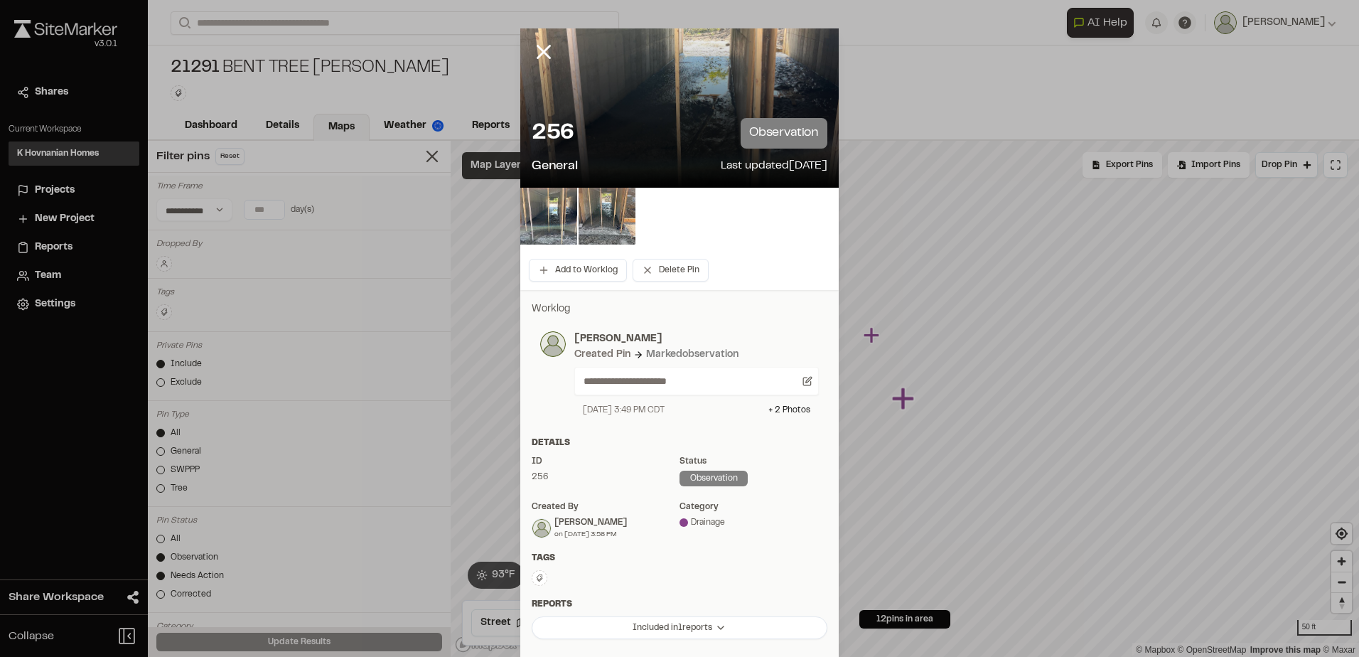
click at [534, 52] on icon at bounding box center [544, 52] width 24 height 24
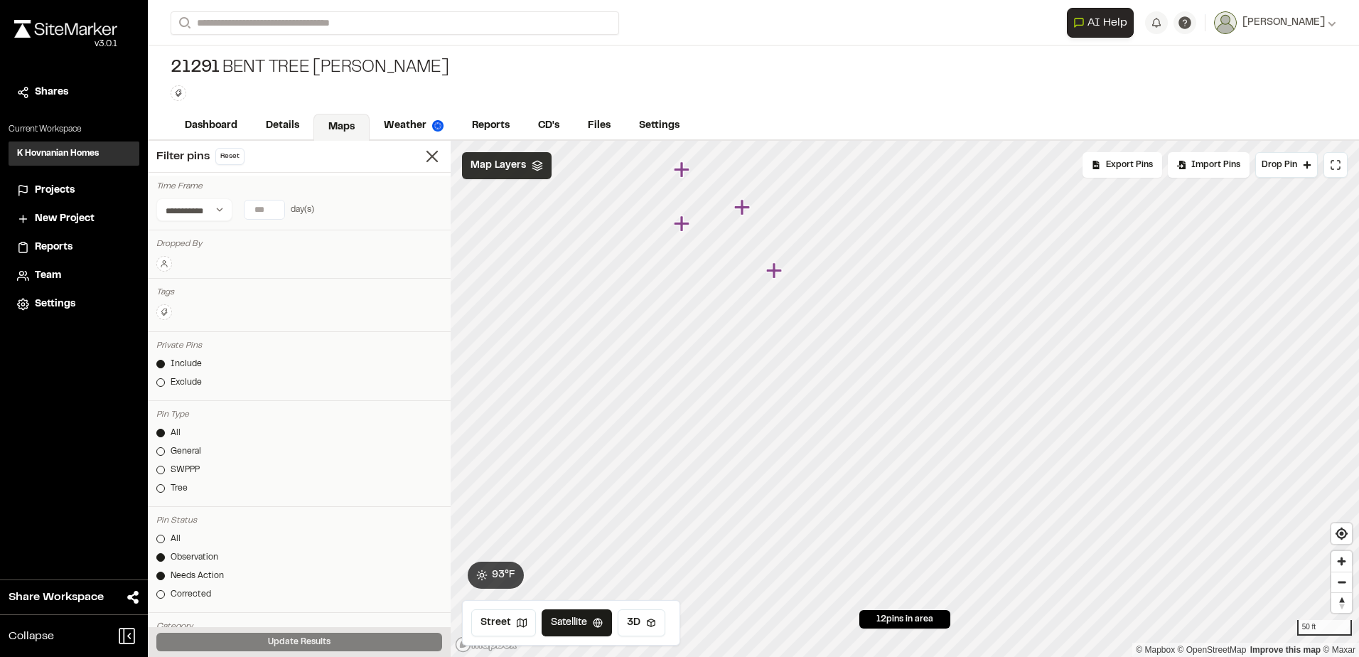
click at [681, 222] on icon "Map marker" at bounding box center [682, 223] width 16 height 16
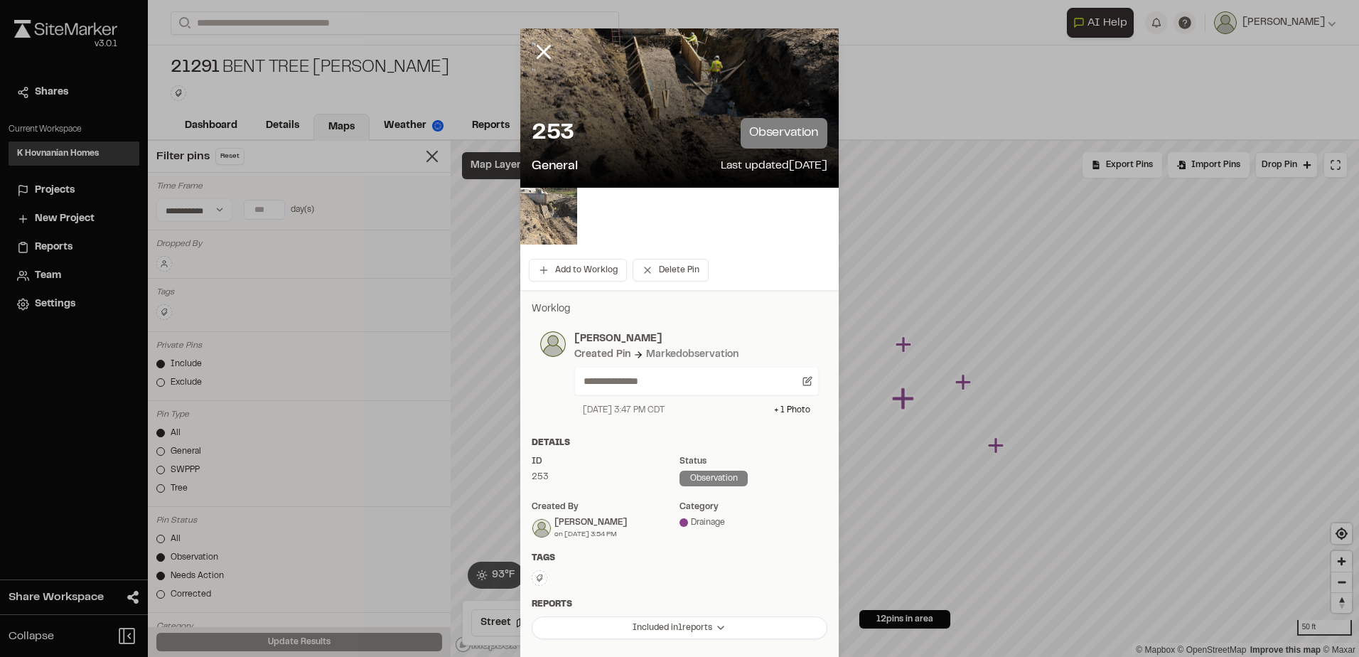
click at [556, 215] on img at bounding box center [548, 216] width 57 height 57
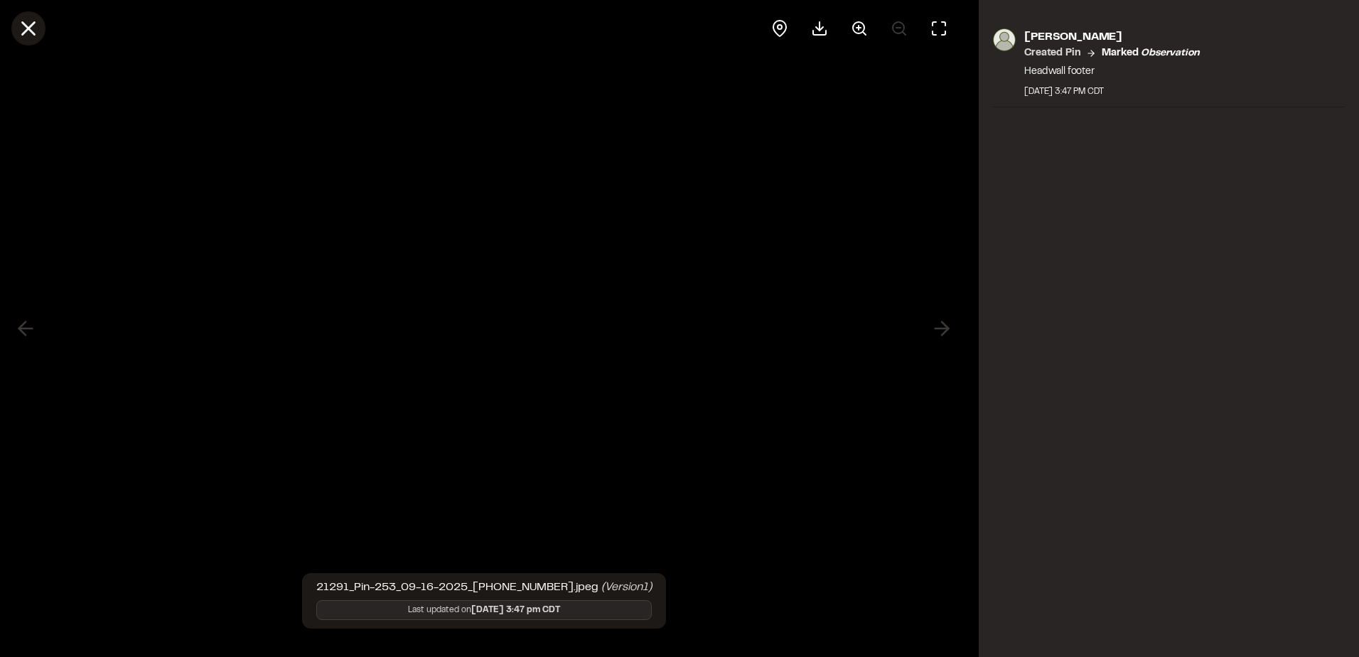
click at [18, 18] on icon at bounding box center [28, 28] width 24 height 24
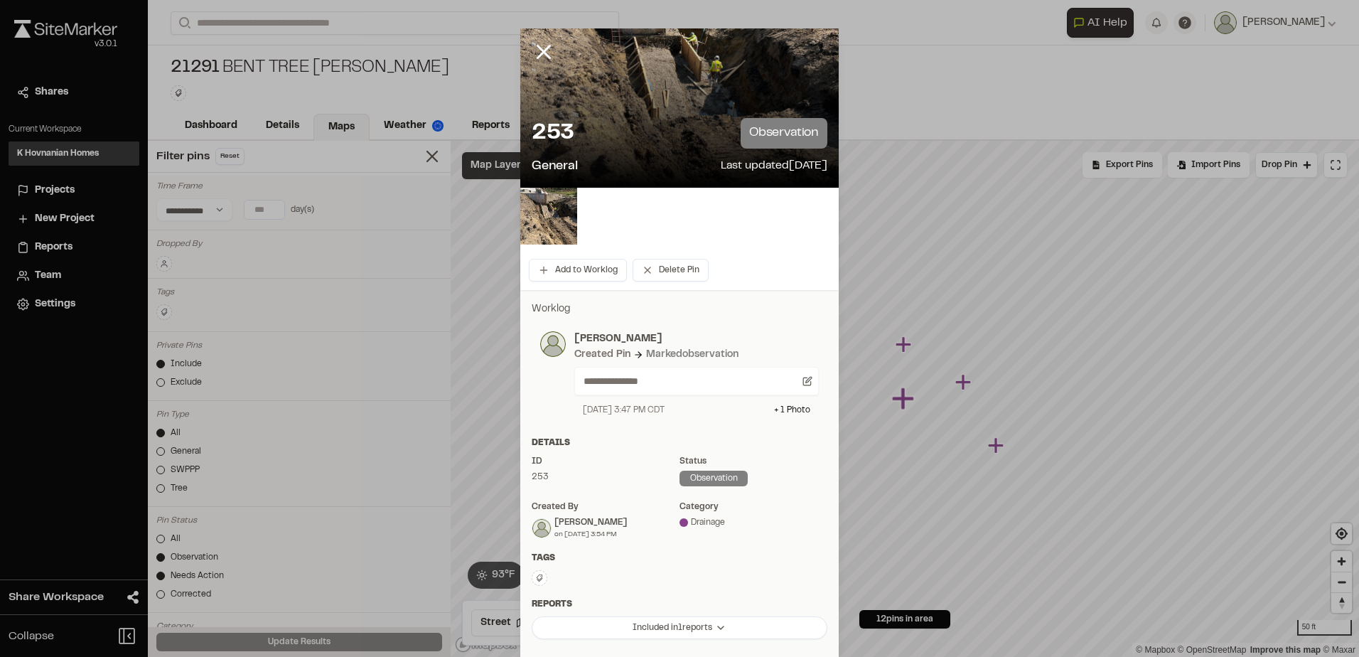
click at [532, 50] on icon at bounding box center [544, 52] width 24 height 24
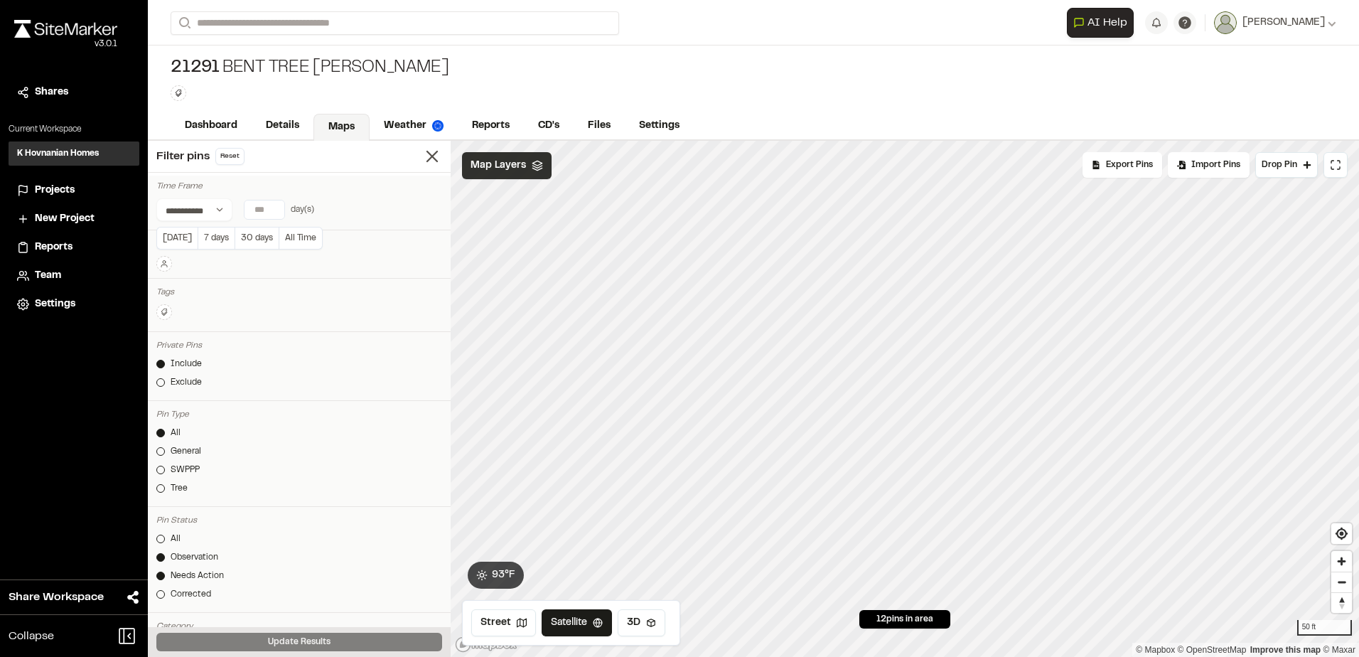
click at [278, 215] on input "*" at bounding box center [264, 209] width 40 height 18
click at [211, 241] on button "7 days" at bounding box center [216, 238] width 37 height 23
type input "*"
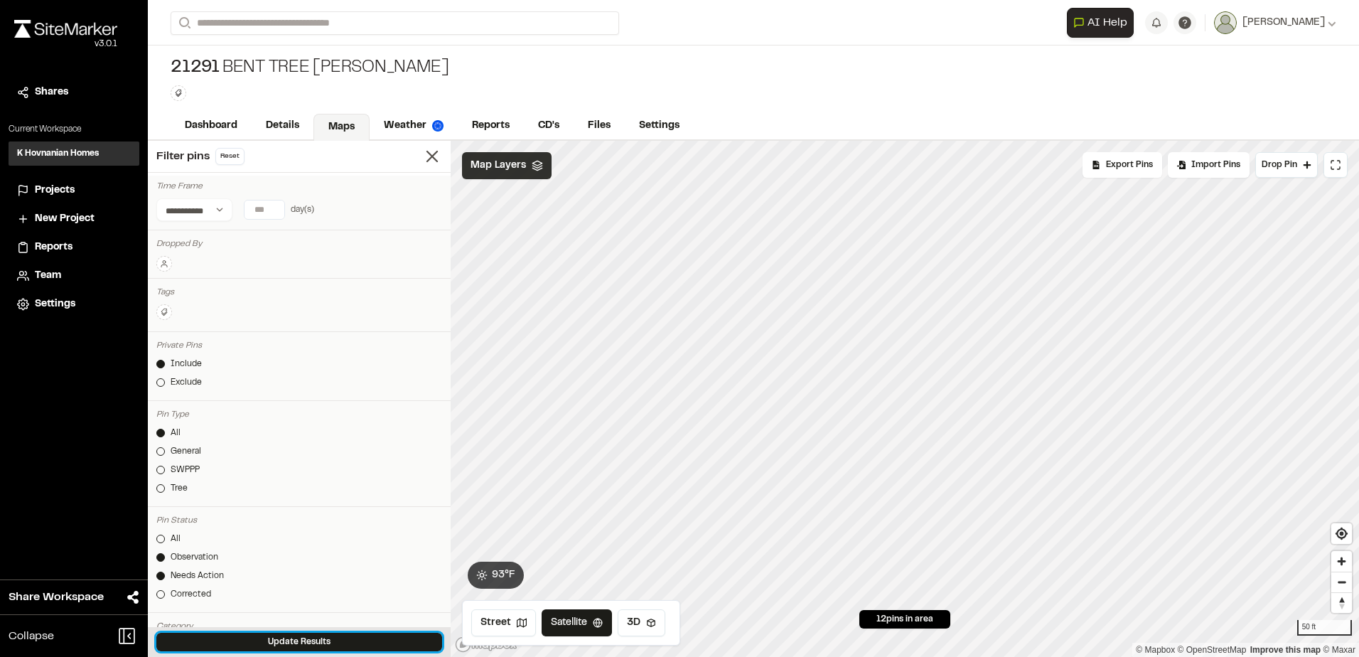
click at [379, 638] on button "Update Results" at bounding box center [299, 642] width 286 height 18
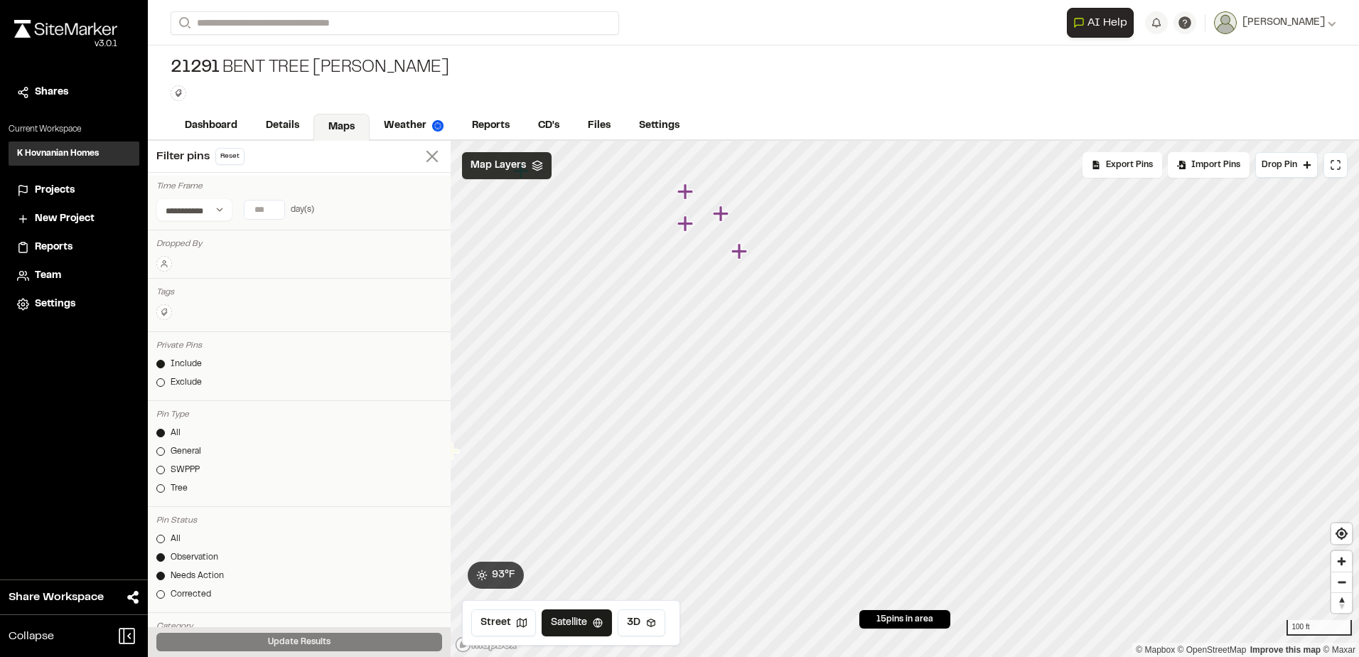
click at [422, 154] on icon at bounding box center [432, 156] width 20 height 20
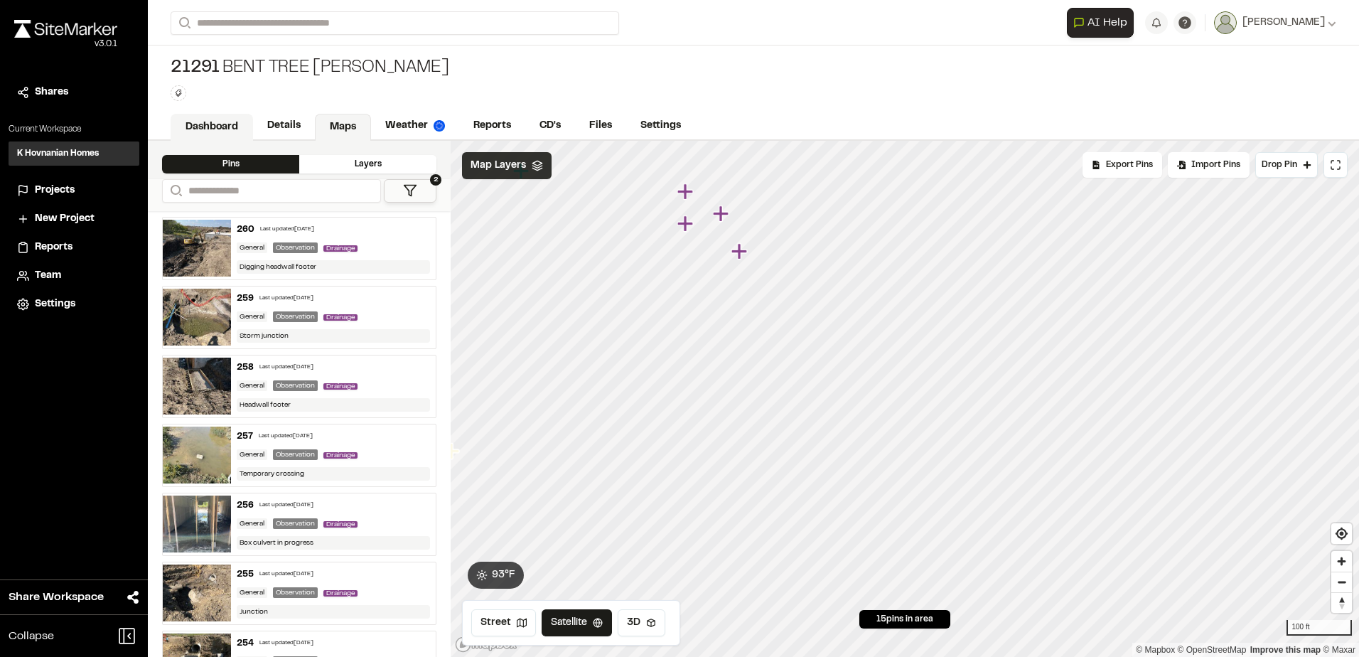
click at [217, 127] on link "Dashboard" at bounding box center [212, 127] width 82 height 27
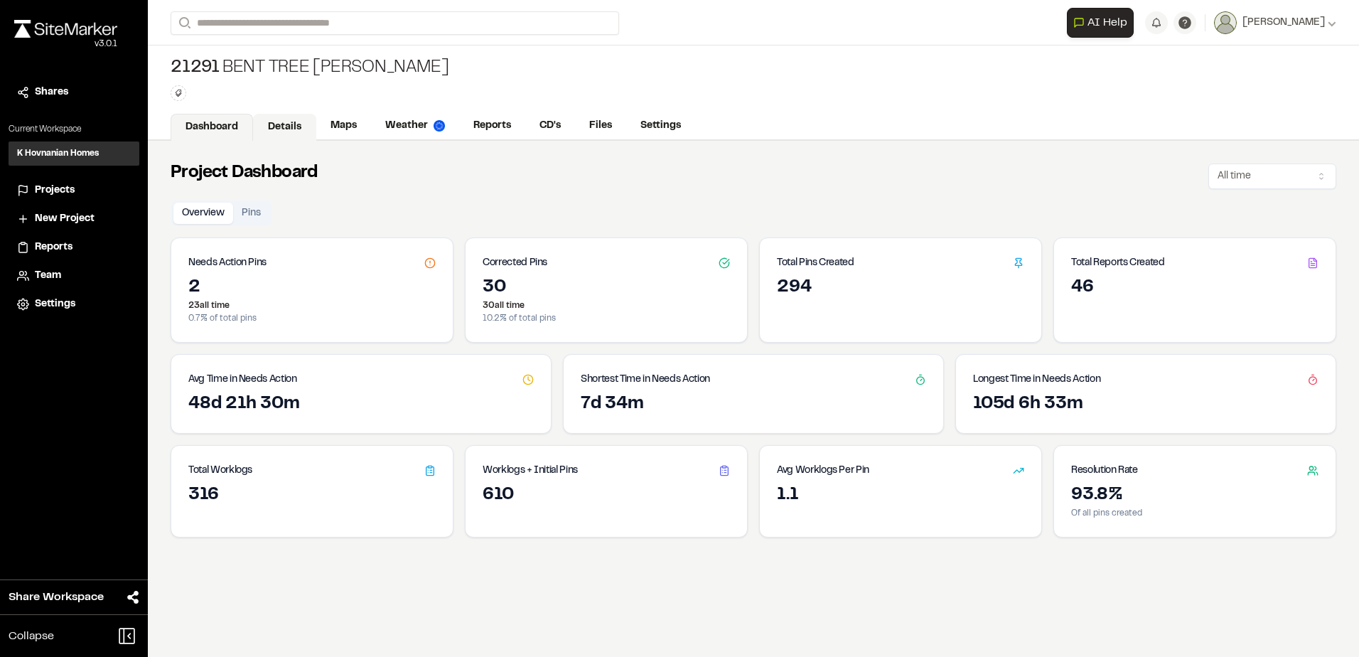
click at [286, 123] on link "Details" at bounding box center [284, 127] width 63 height 27
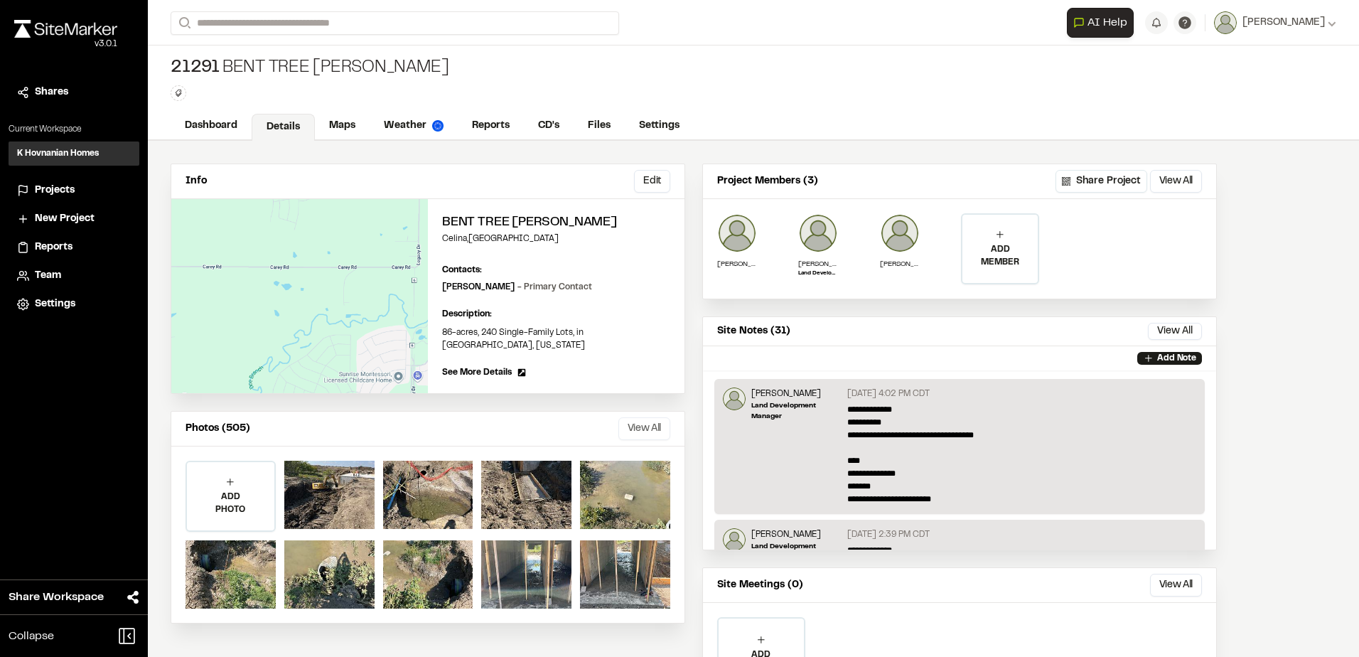
click at [649, 418] on button "View All" at bounding box center [644, 428] width 52 height 23
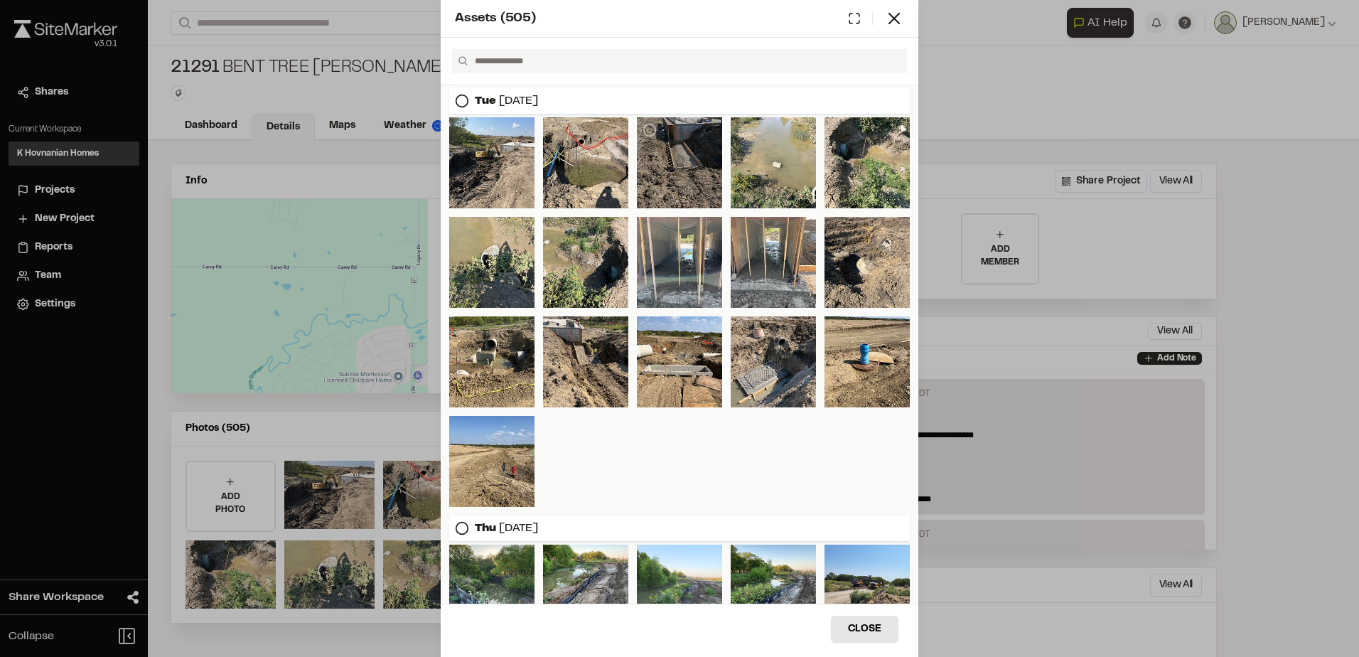
click at [701, 176] on div at bounding box center [679, 162] width 85 height 91
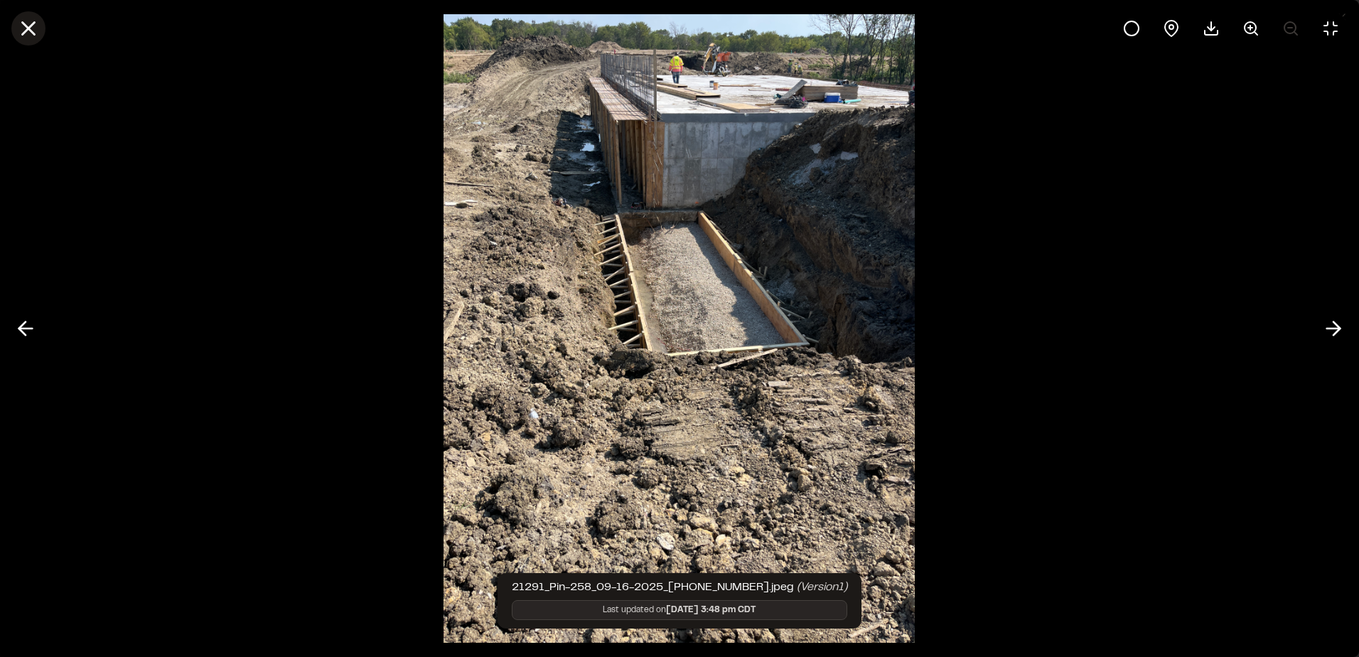
click at [38, 35] on icon at bounding box center [28, 28] width 24 height 24
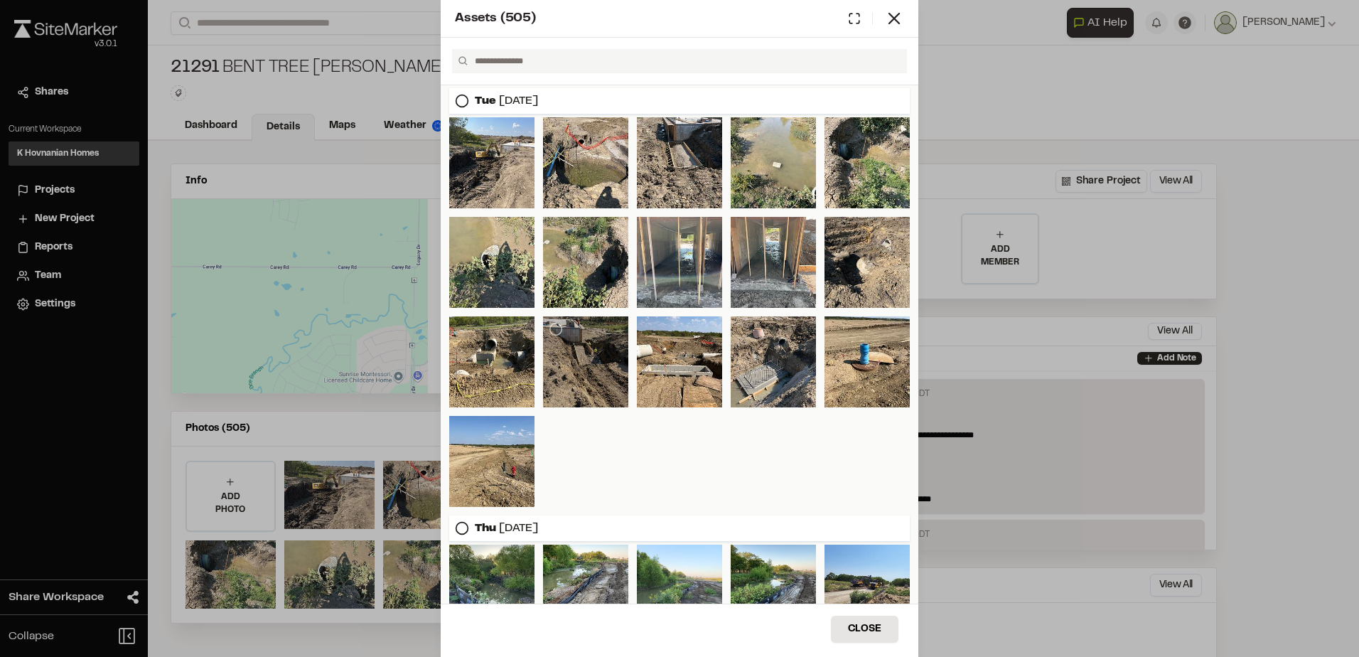
click at [600, 372] on div at bounding box center [585, 361] width 85 height 91
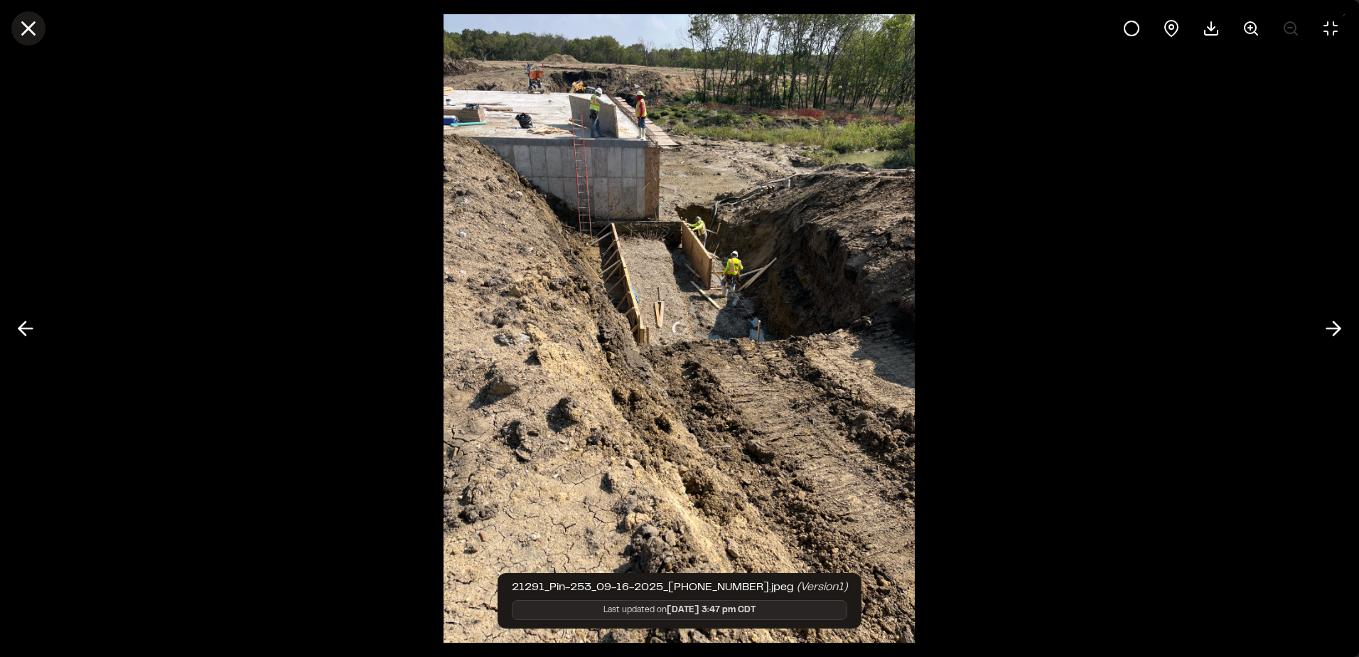
click at [31, 29] on icon at bounding box center [28, 28] width 24 height 24
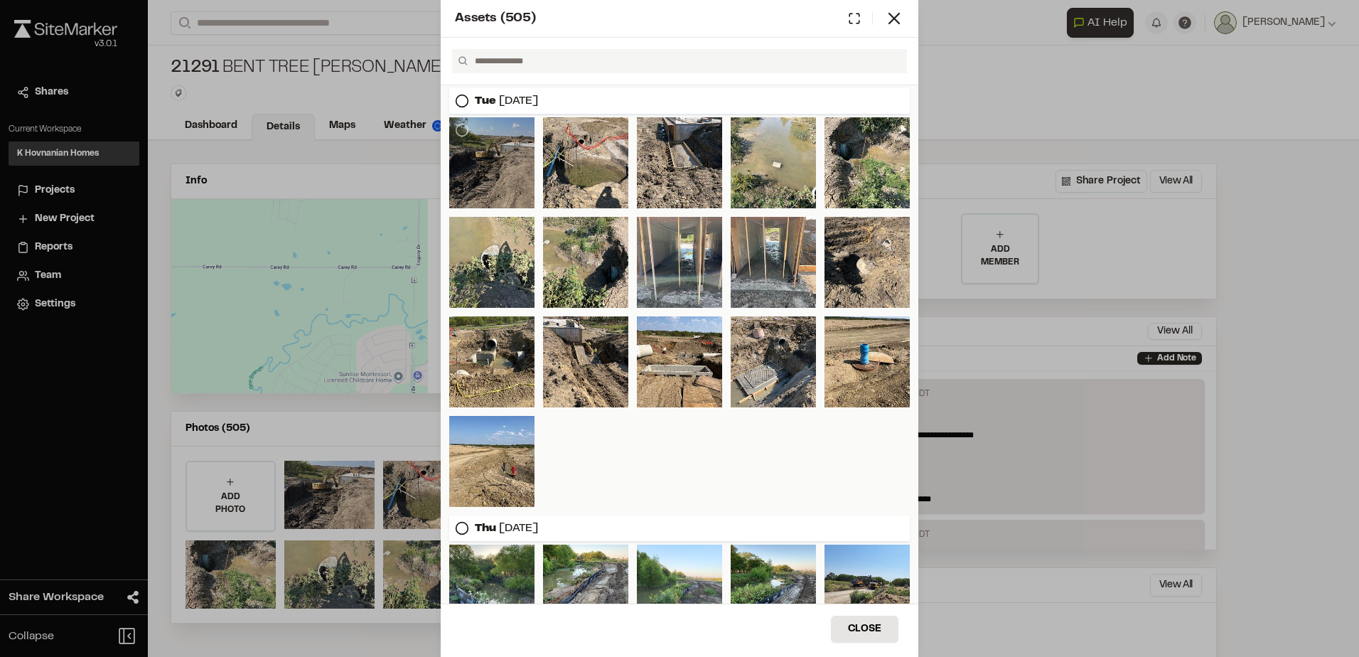
click at [526, 184] on div at bounding box center [491, 162] width 85 height 91
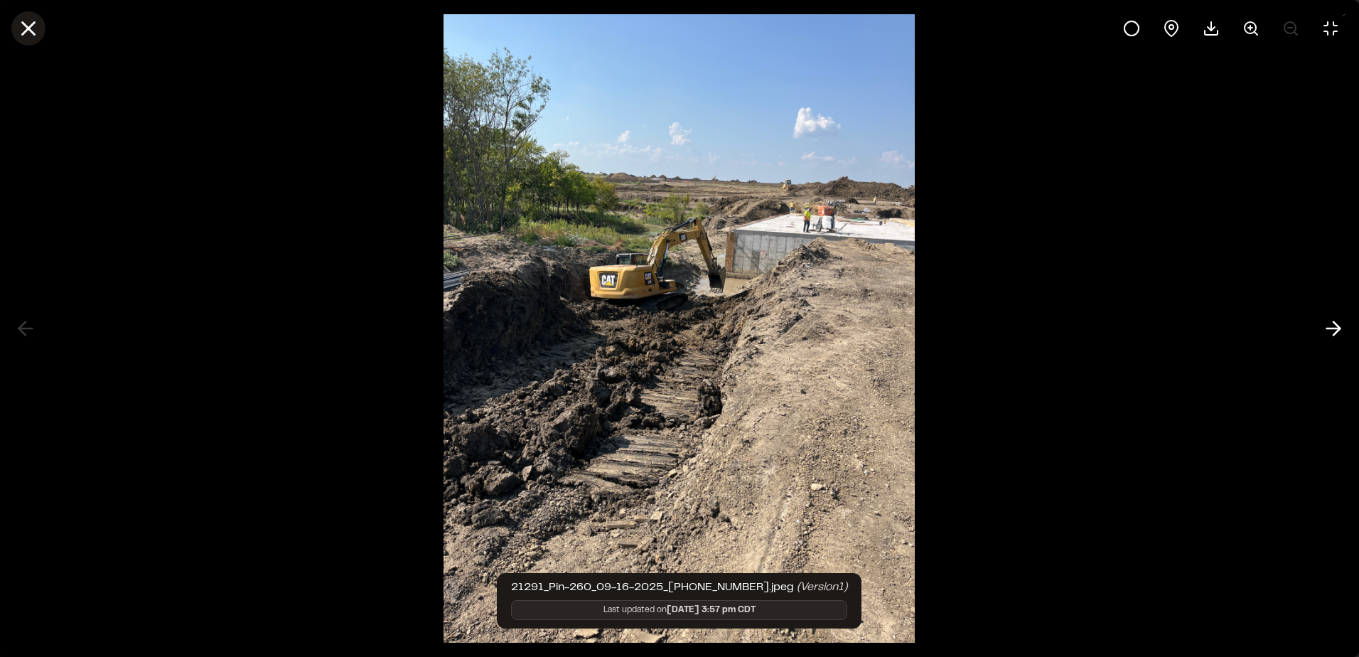
click at [31, 26] on line at bounding box center [29, 29] width 12 height 12
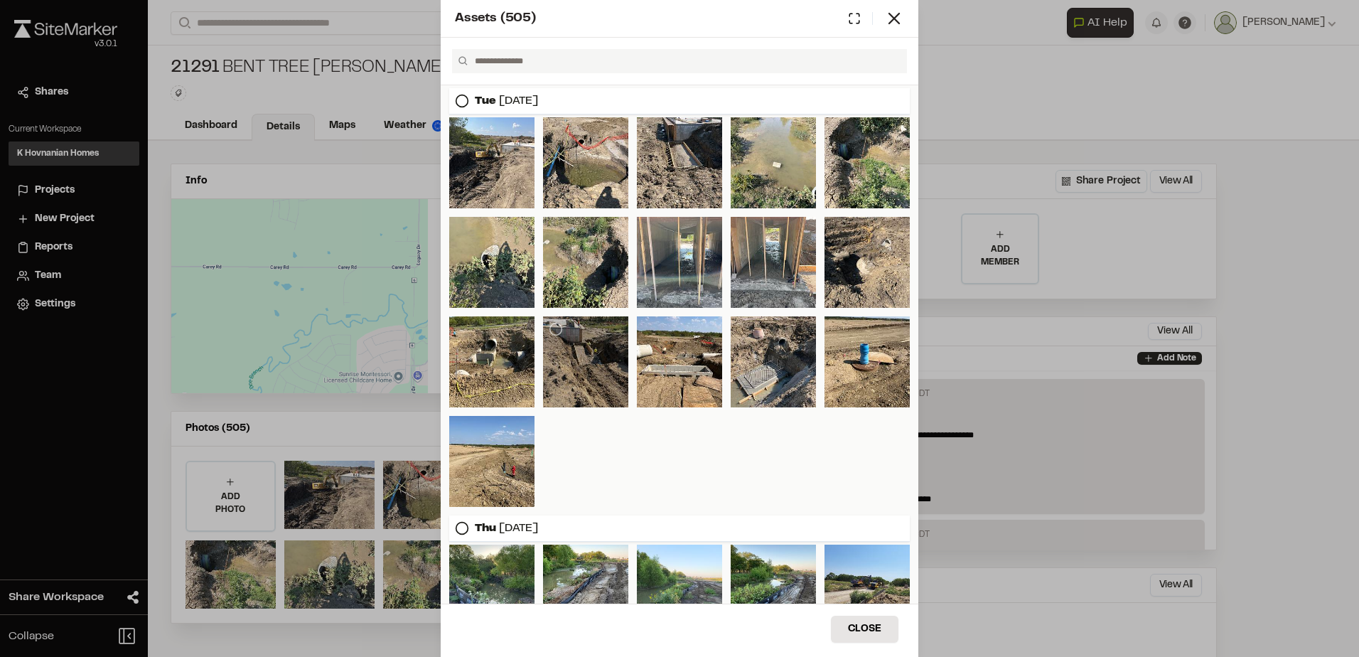
click at [579, 355] on div at bounding box center [585, 361] width 85 height 91
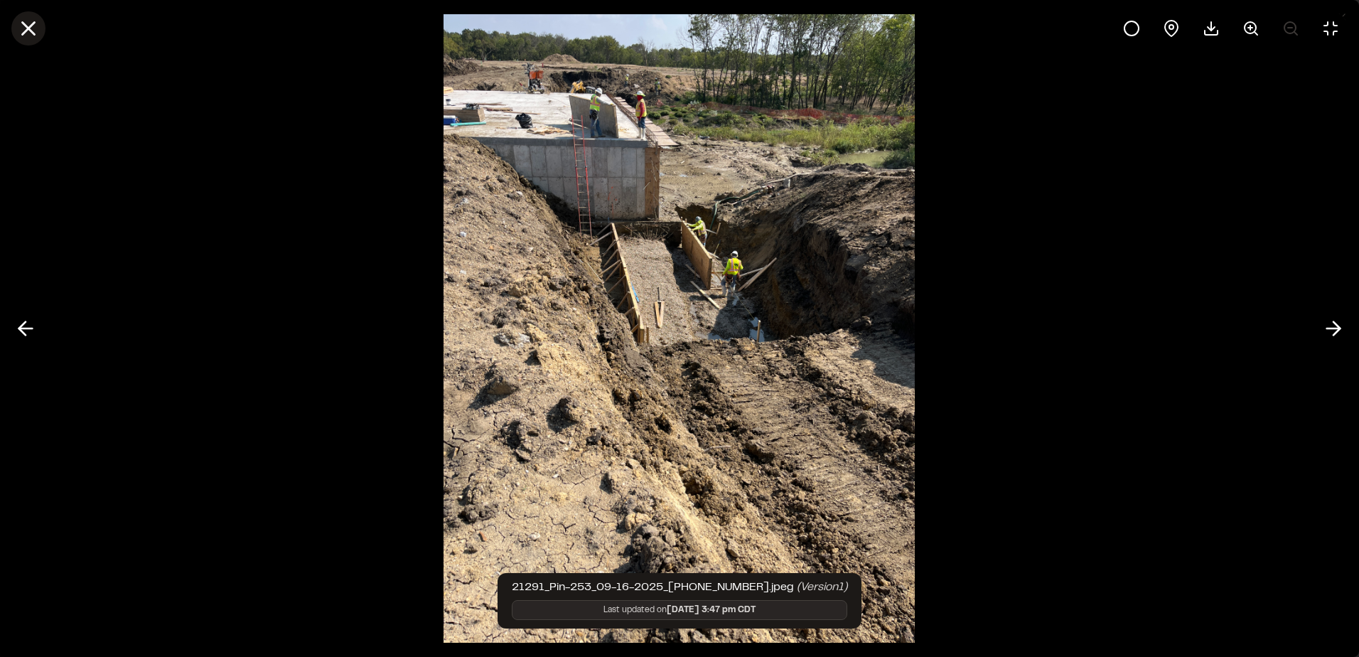
click at [31, 22] on icon at bounding box center [28, 28] width 24 height 24
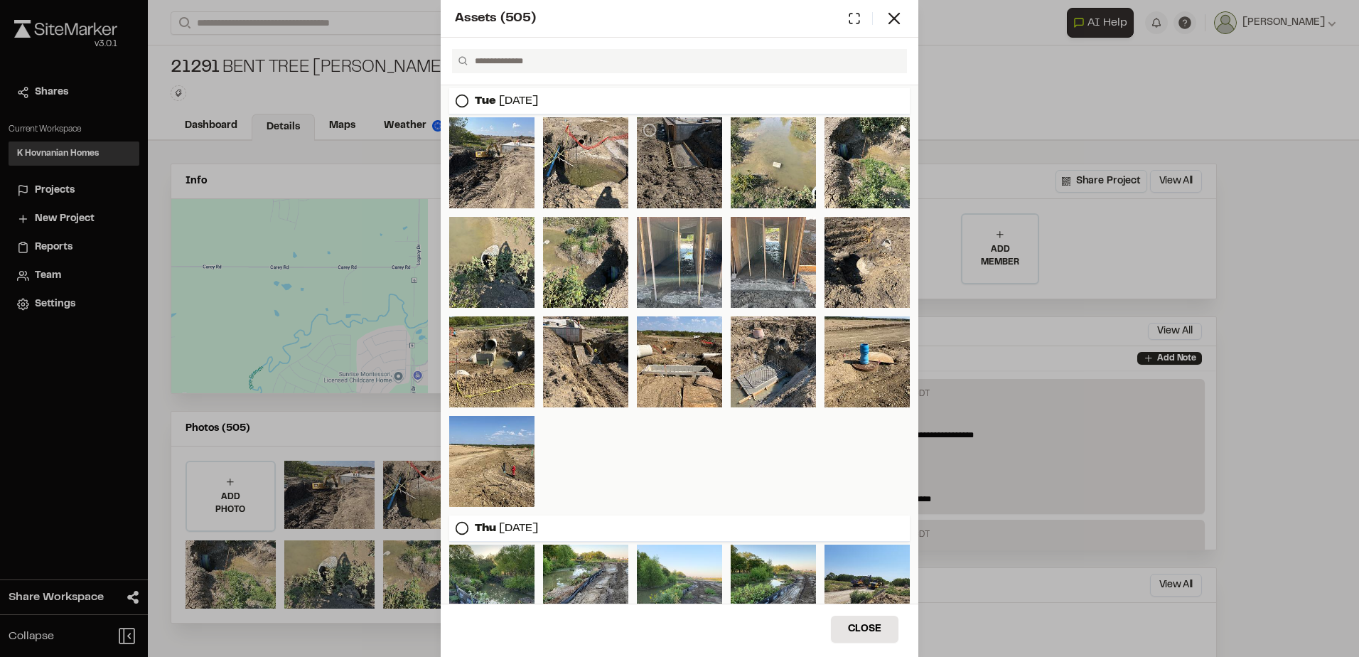
click at [672, 175] on div at bounding box center [679, 162] width 85 height 91
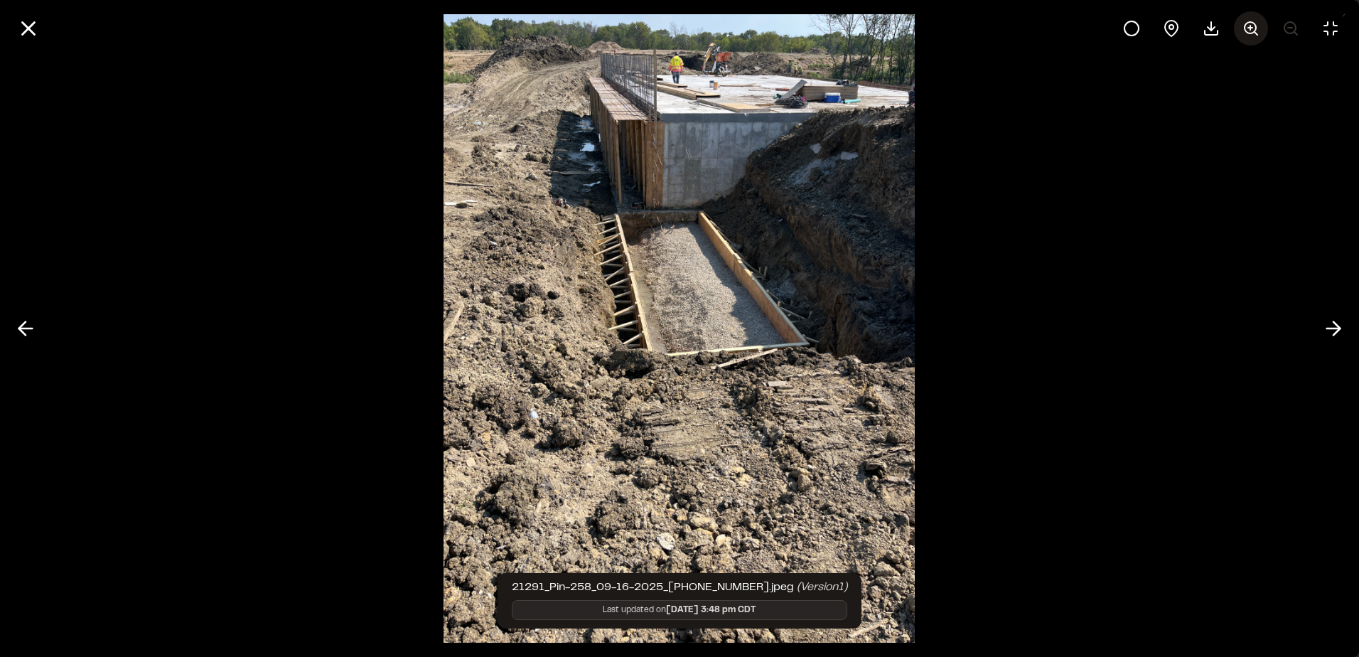
click at [1244, 28] on circle at bounding box center [1249, 27] width 11 height 11
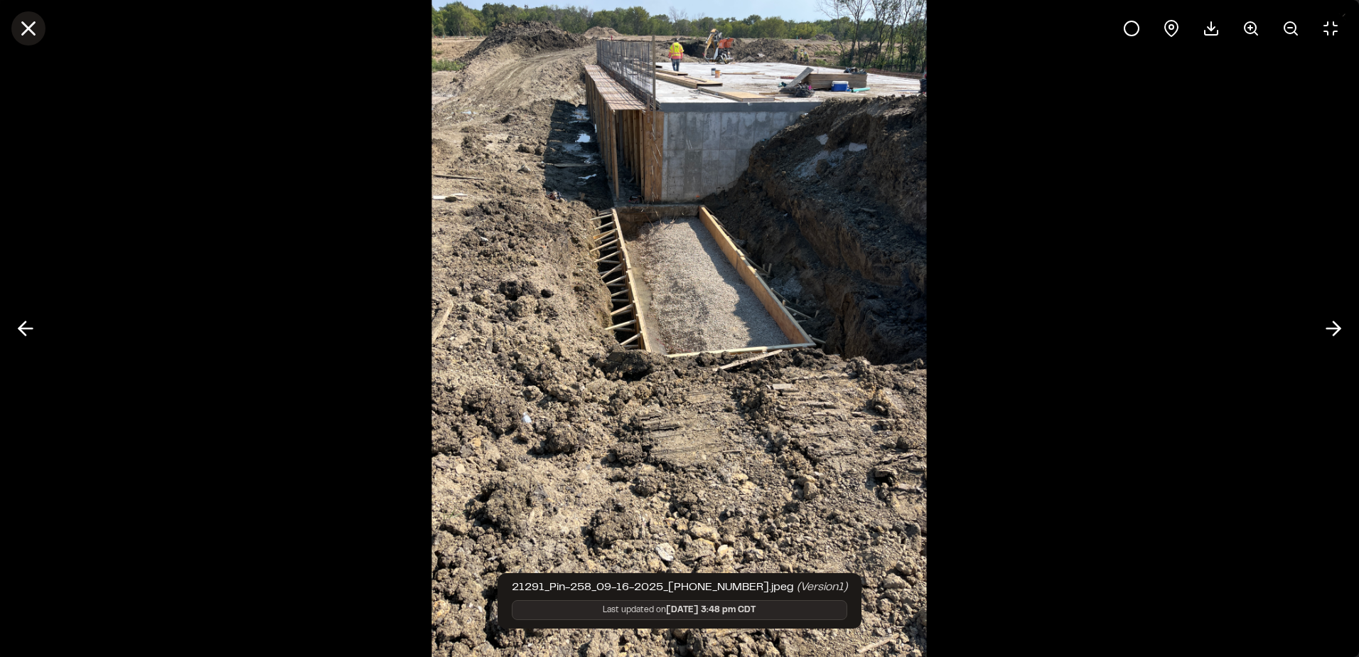
click at [25, 29] on icon at bounding box center [28, 28] width 24 height 24
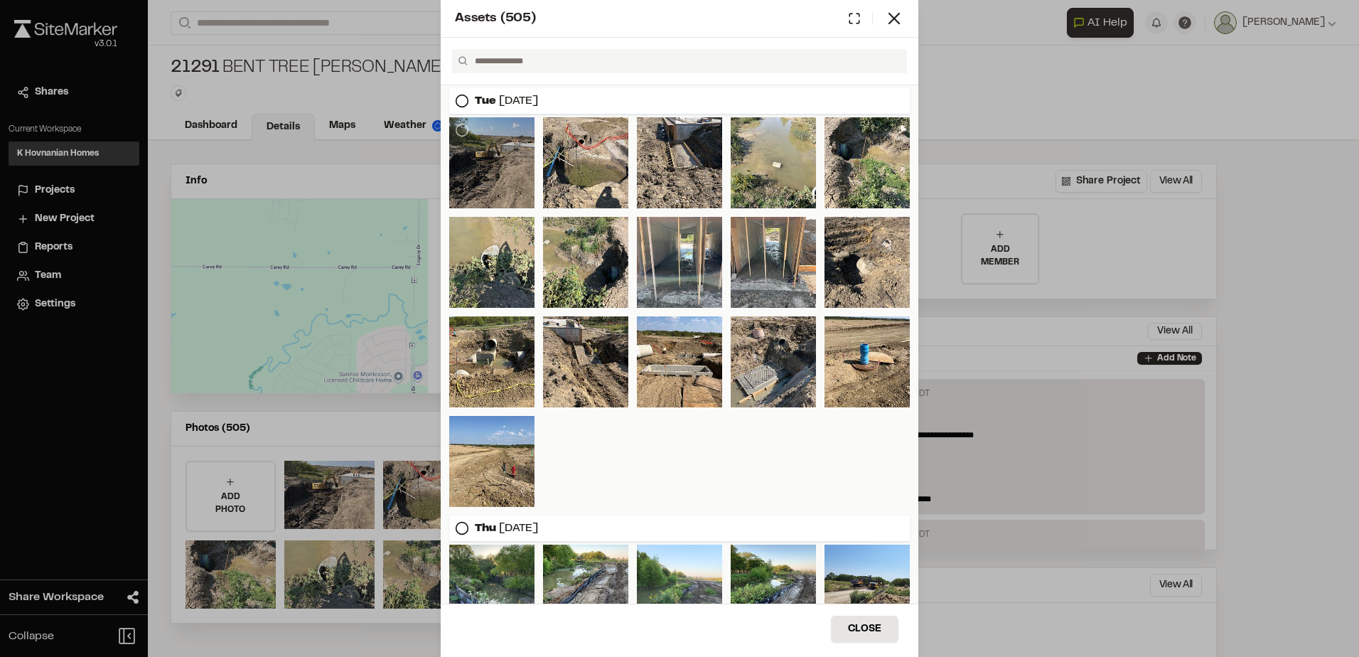
click at [507, 176] on div at bounding box center [491, 162] width 85 height 91
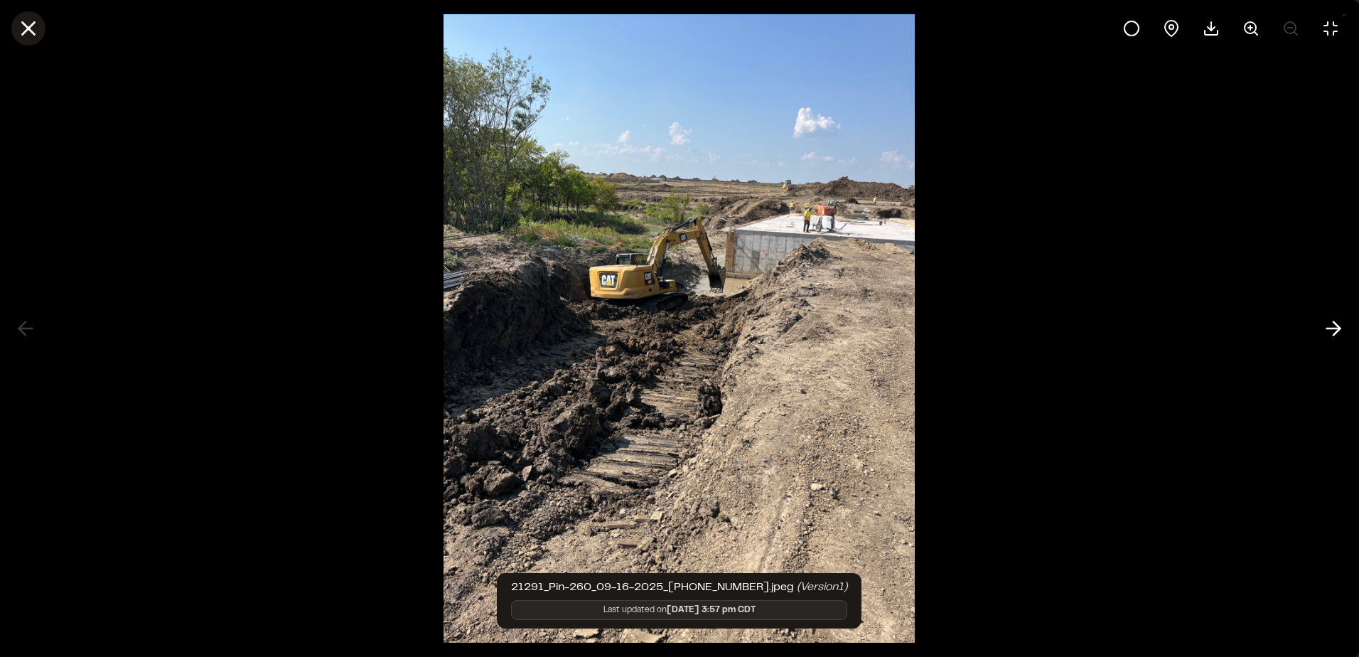
click at [28, 31] on icon at bounding box center [28, 28] width 24 height 24
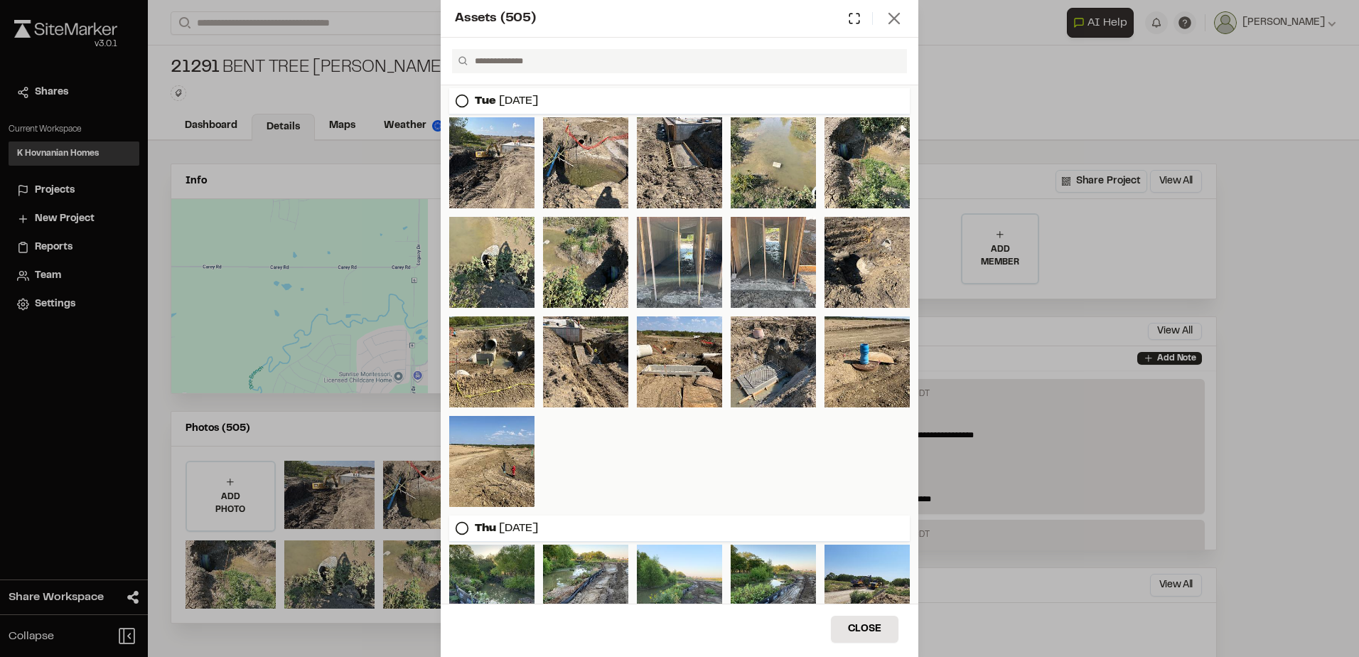
click at [891, 23] on icon at bounding box center [894, 19] width 20 height 20
